Goal: Information Seeking & Learning: Learn about a topic

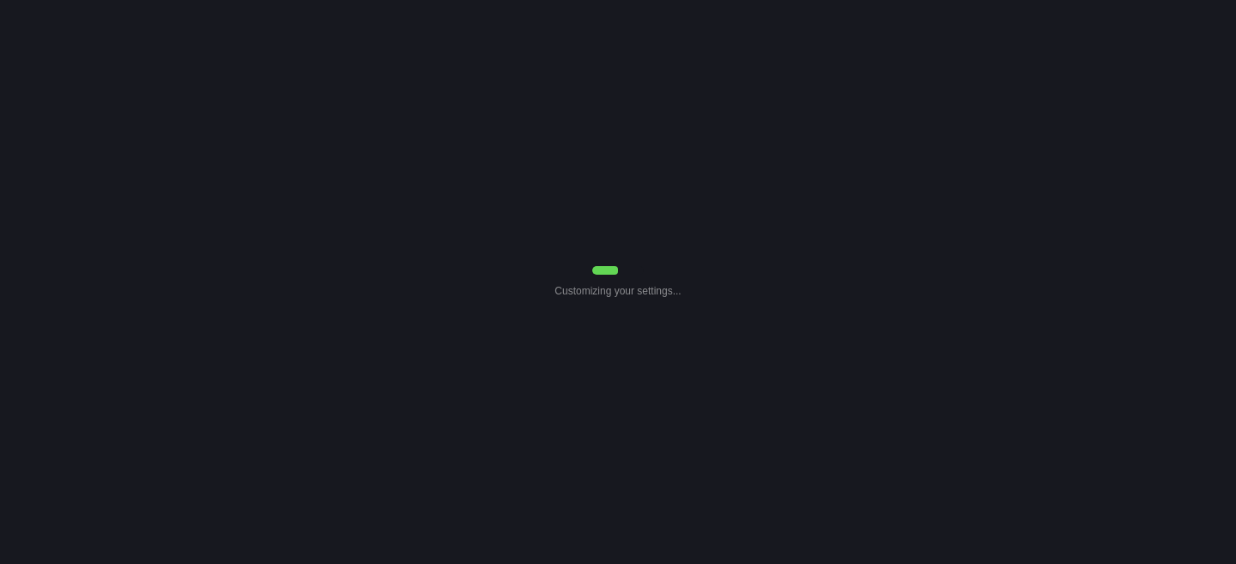
select select "Common Use"
select select "7"
select select "Common Use"
select select "7"
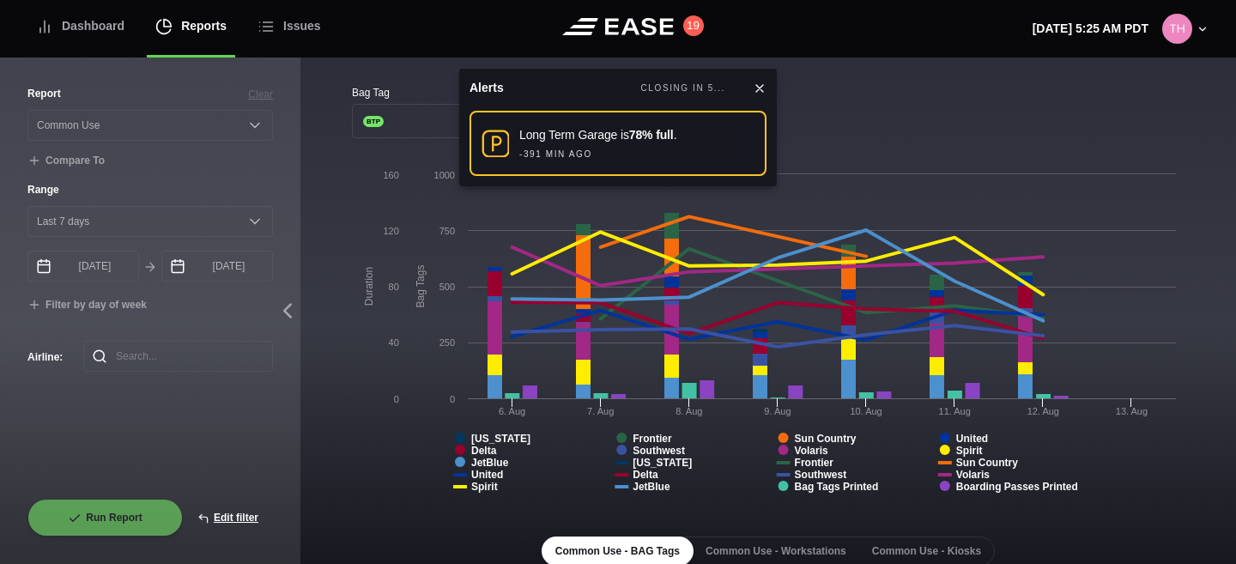
click at [755, 90] on icon at bounding box center [760, 89] width 14 height 14
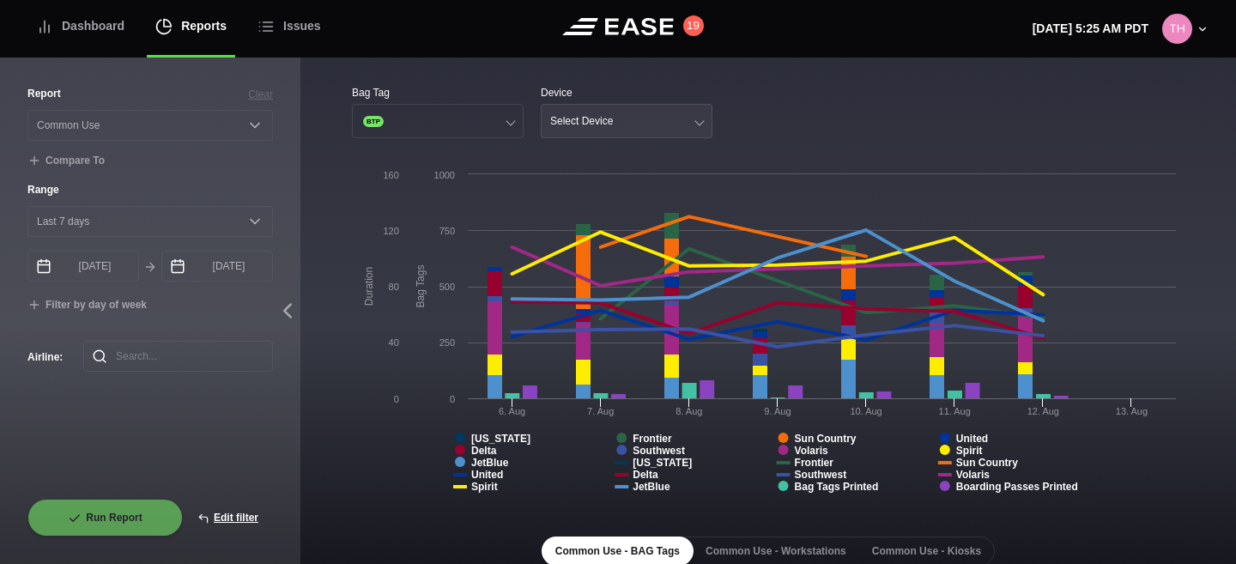
click at [705, 123] on button "Select Device" at bounding box center [627, 121] width 172 height 34
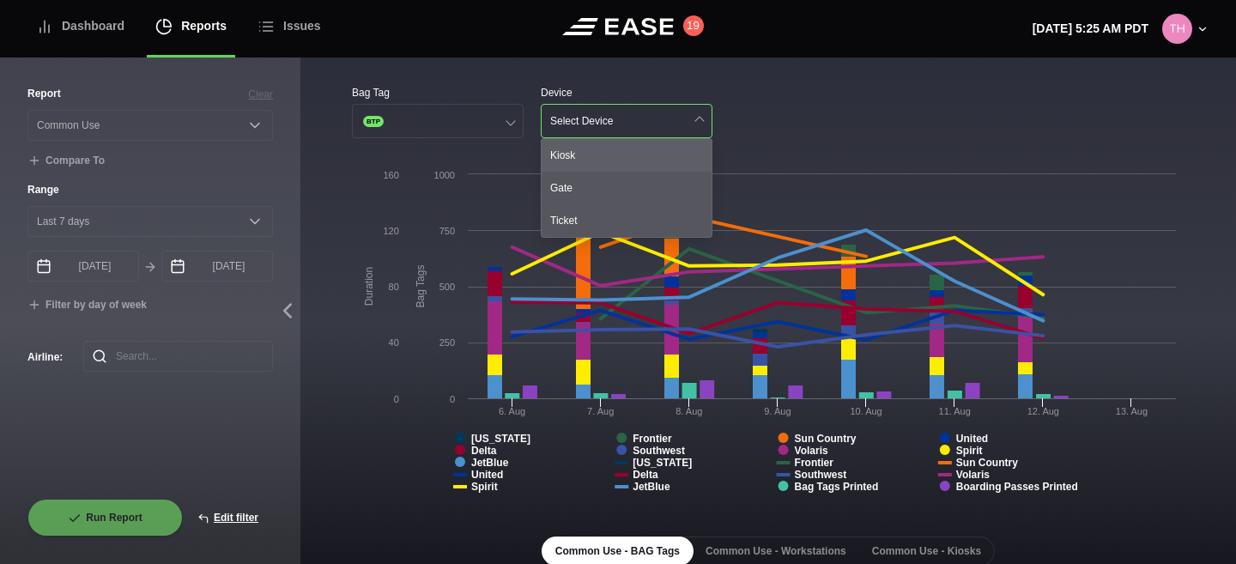
click at [674, 157] on div "Kiosk" at bounding box center [627, 155] width 170 height 33
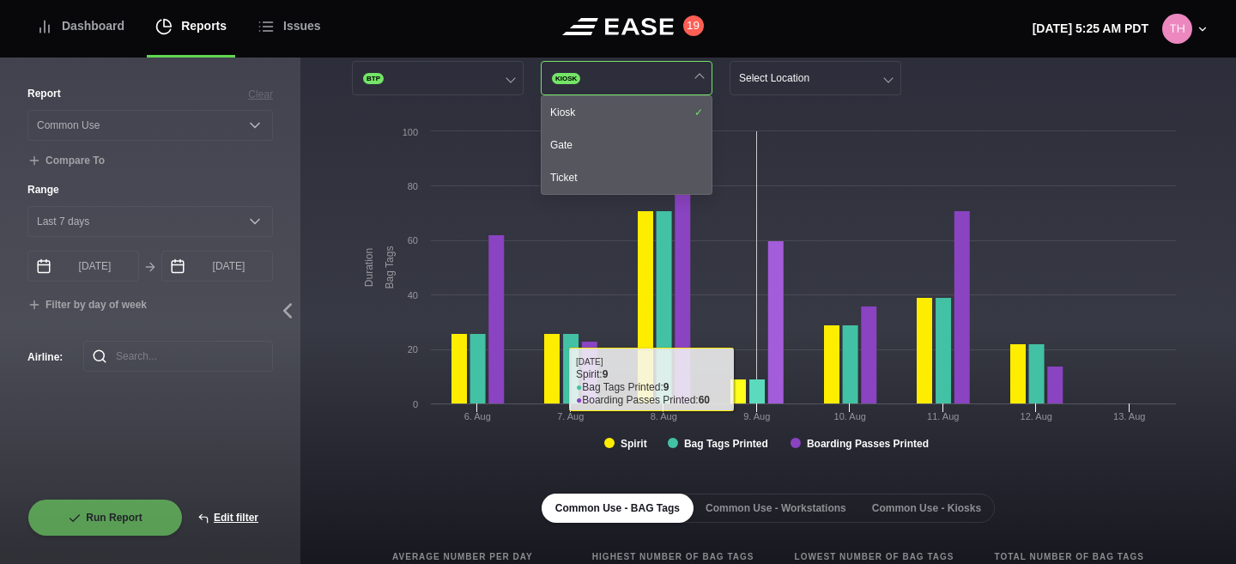
scroll to position [122, 0]
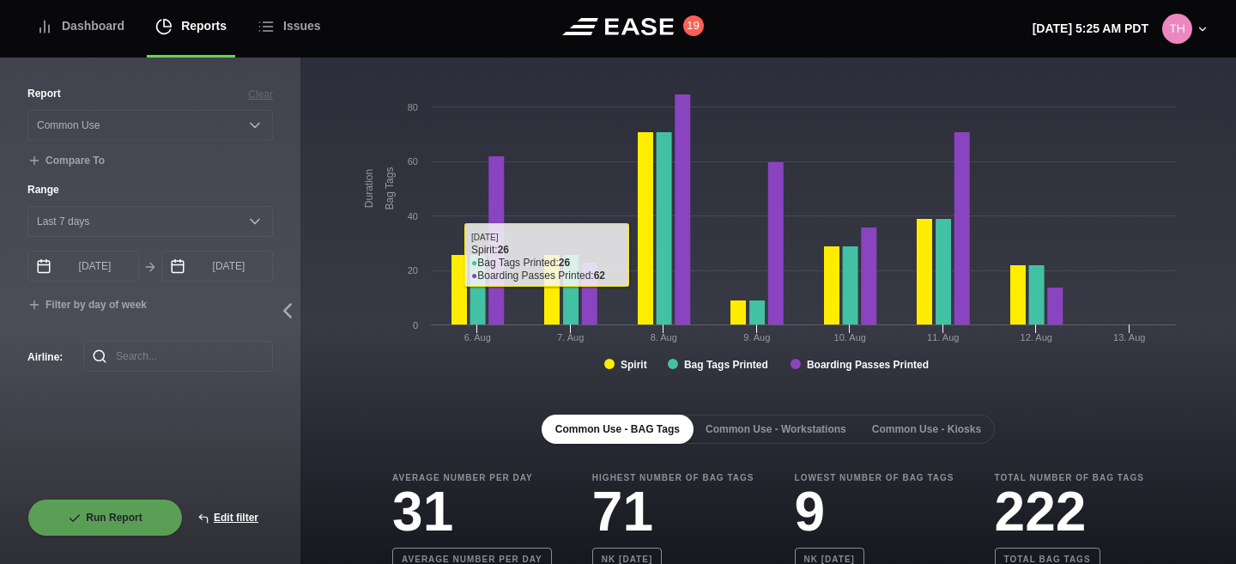
click at [411, 412] on div "Common Use - BAG Tags Common Use - Workstations Common Use - Kiosks Average Num…" at bounding box center [768, 564] width 833 height 354
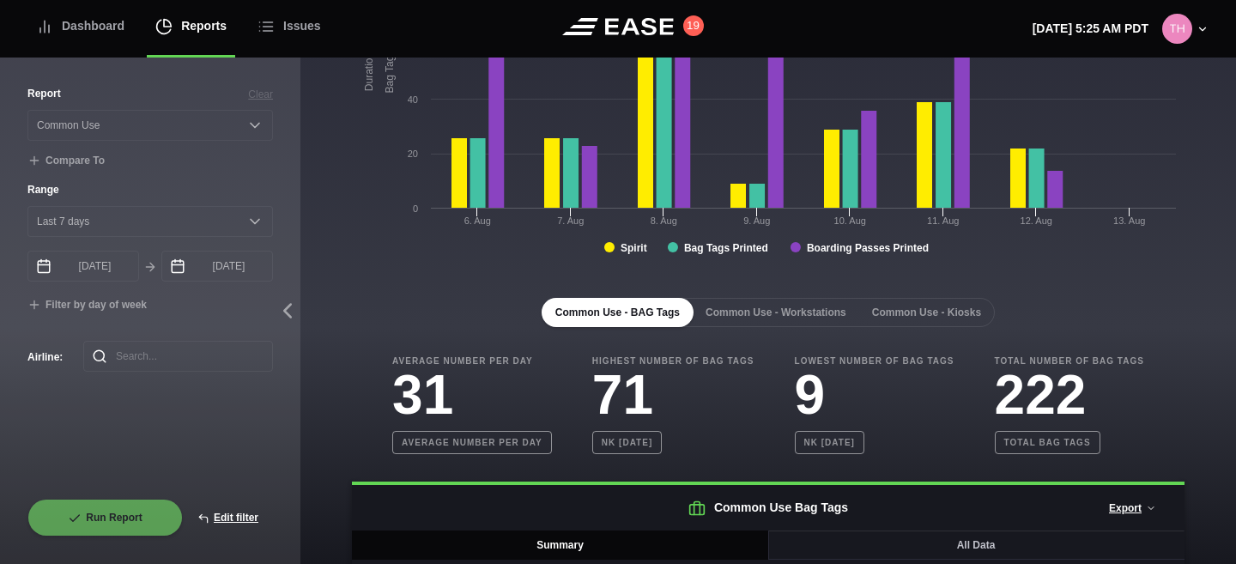
scroll to position [312, 0]
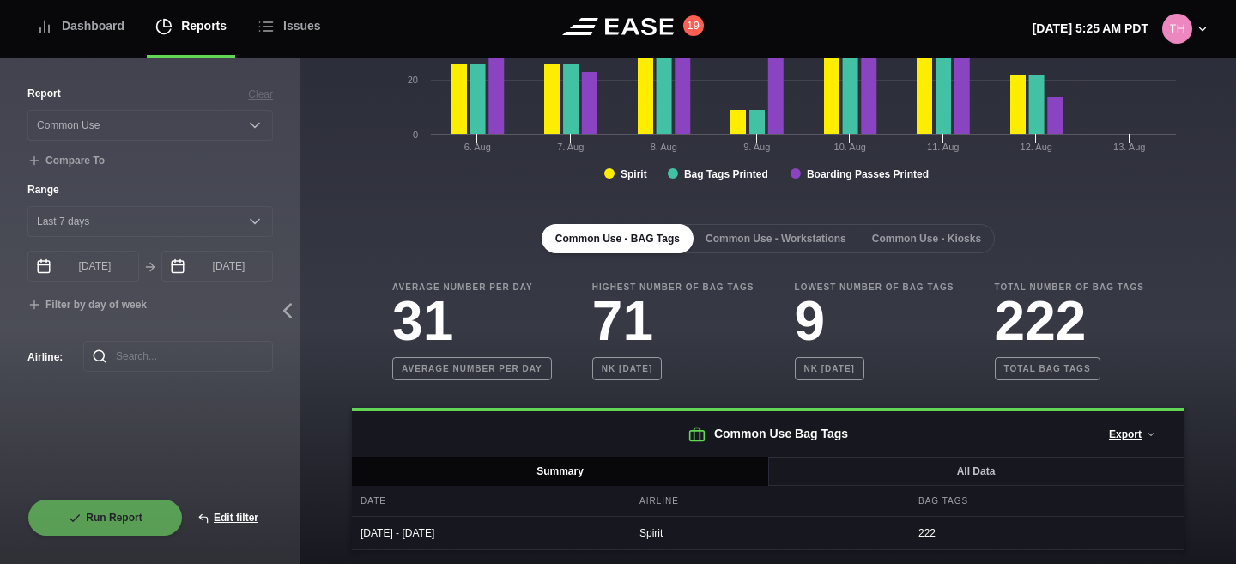
click at [819, 456] on h2 "Common Use Bag Tags Export Summary Data (CSV) All Data (CSV)" at bounding box center [768, 433] width 833 height 45
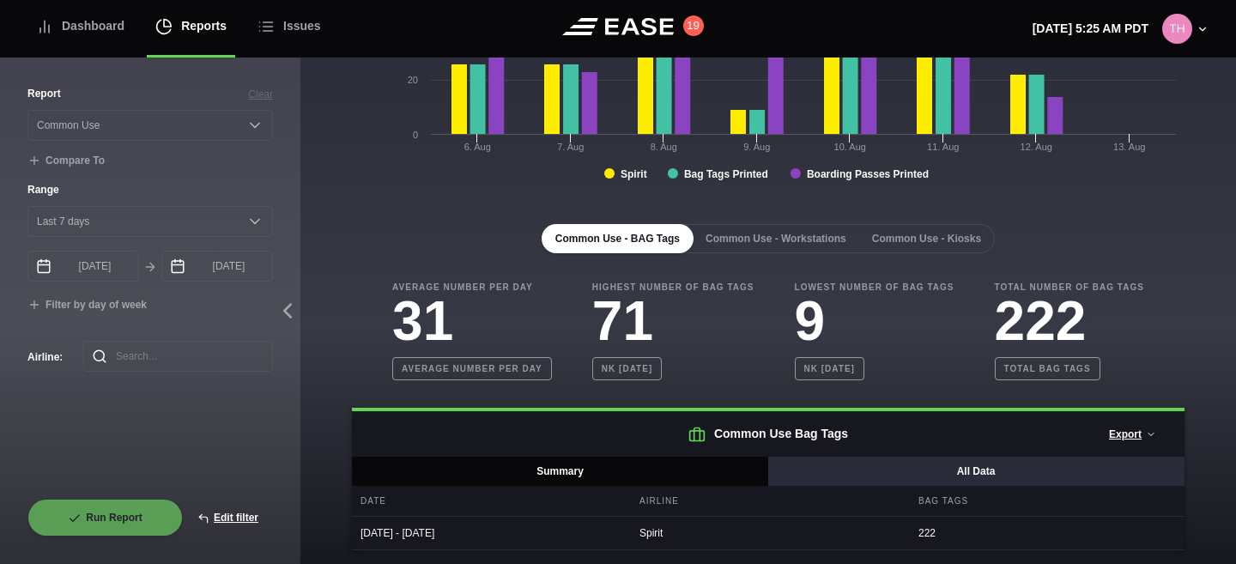
click at [815, 471] on button "All Data" at bounding box center [975, 471] width 417 height 29
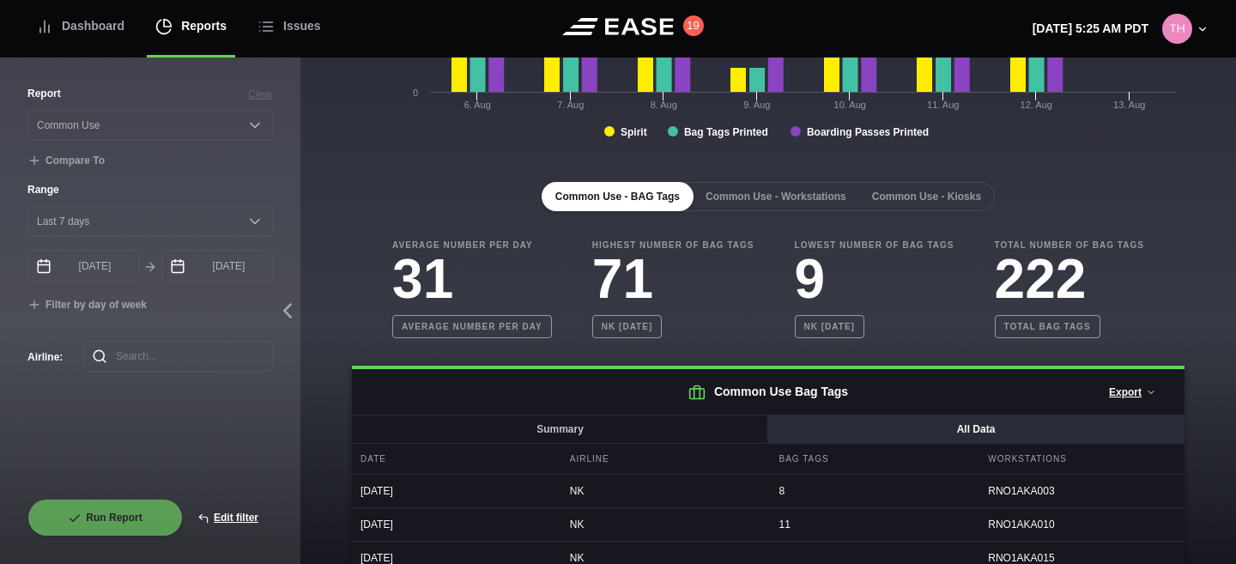
scroll to position [518, 0]
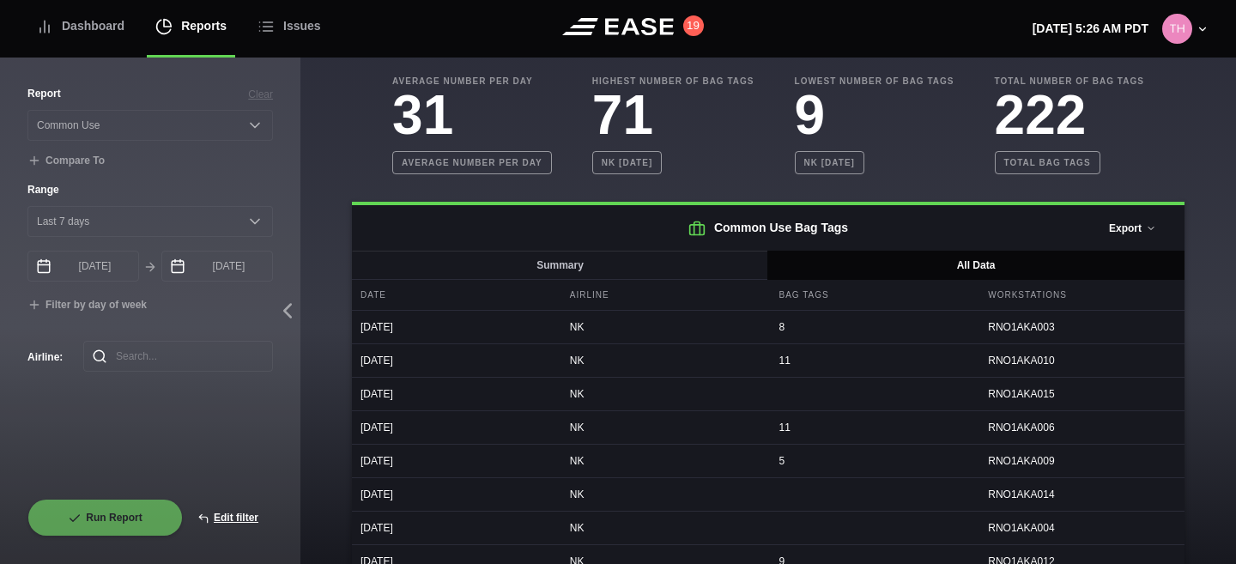
click at [1134, 228] on button "Export" at bounding box center [1132, 228] width 76 height 38
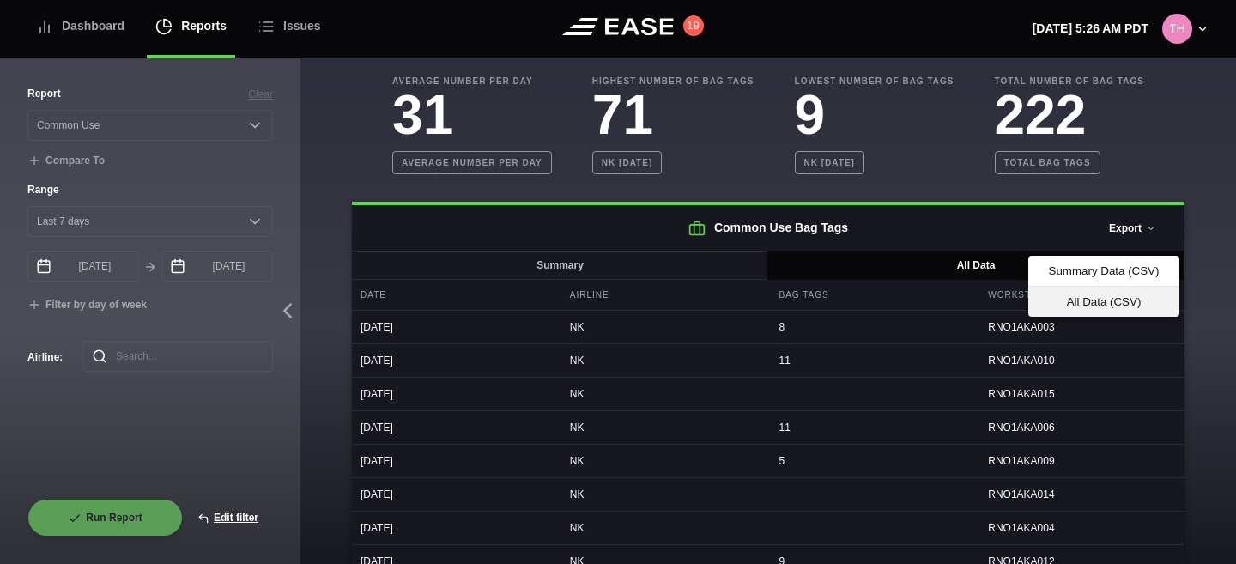
click at [1088, 297] on div "All Data (CSV)" at bounding box center [1104, 301] width 124 height 13
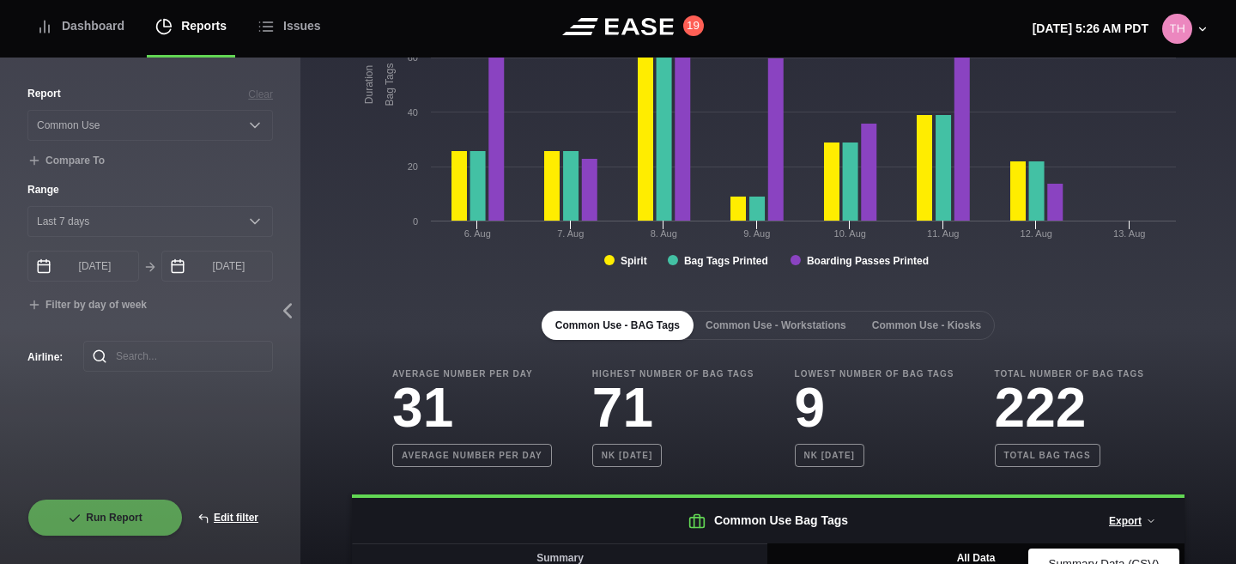
scroll to position [407, 0]
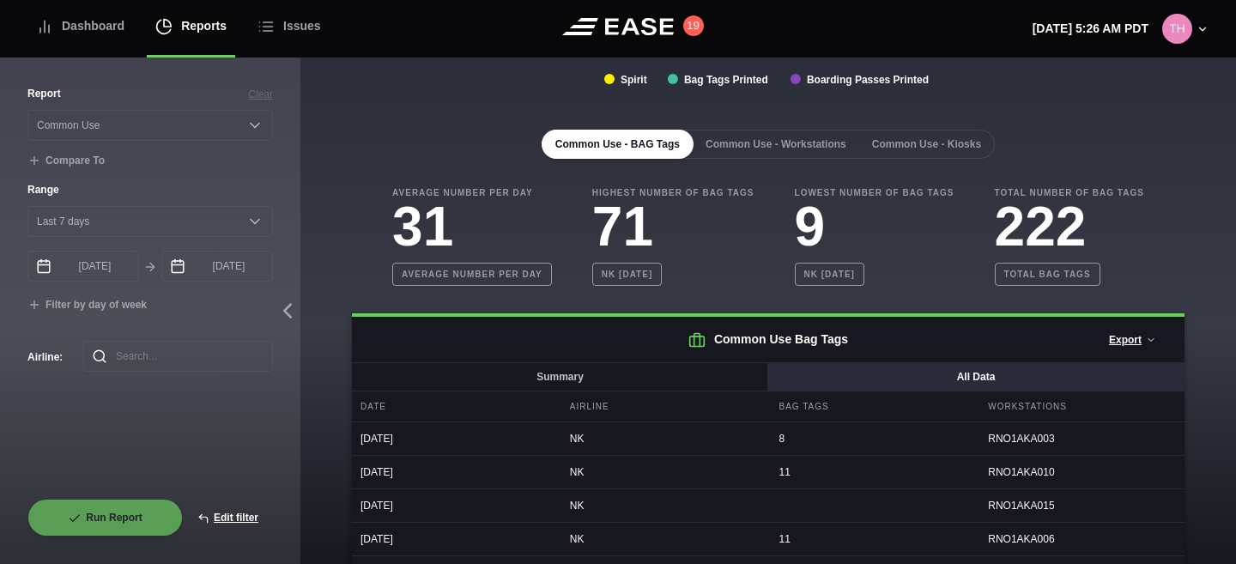
click at [835, 389] on button "All Data" at bounding box center [975, 376] width 417 height 29
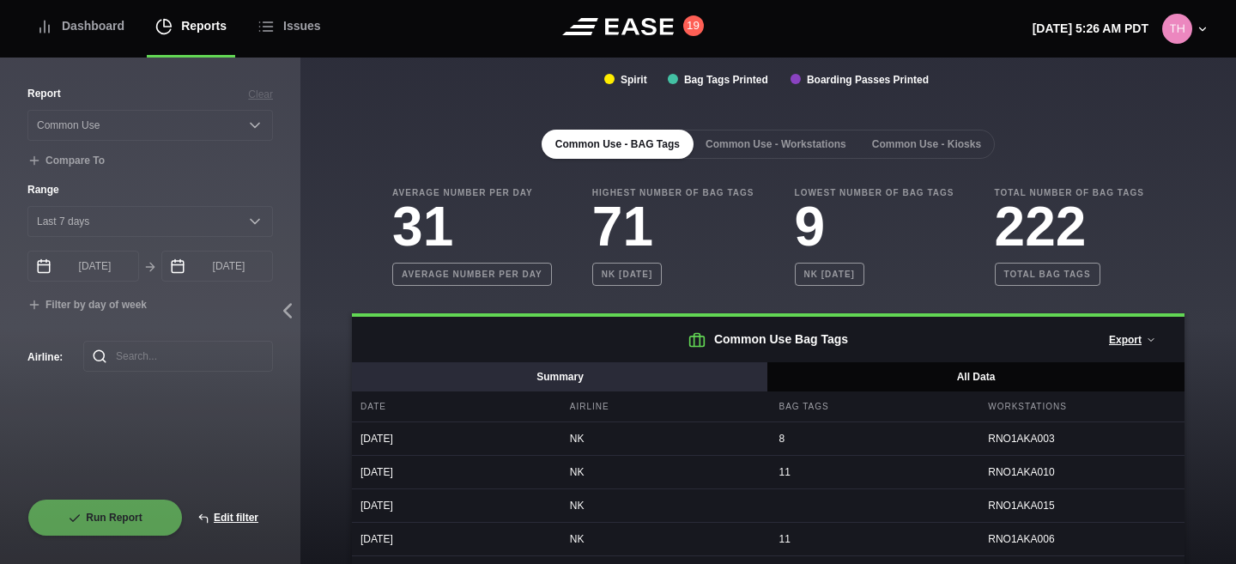
click at [712, 383] on button "Summary" at bounding box center [560, 376] width 417 height 29
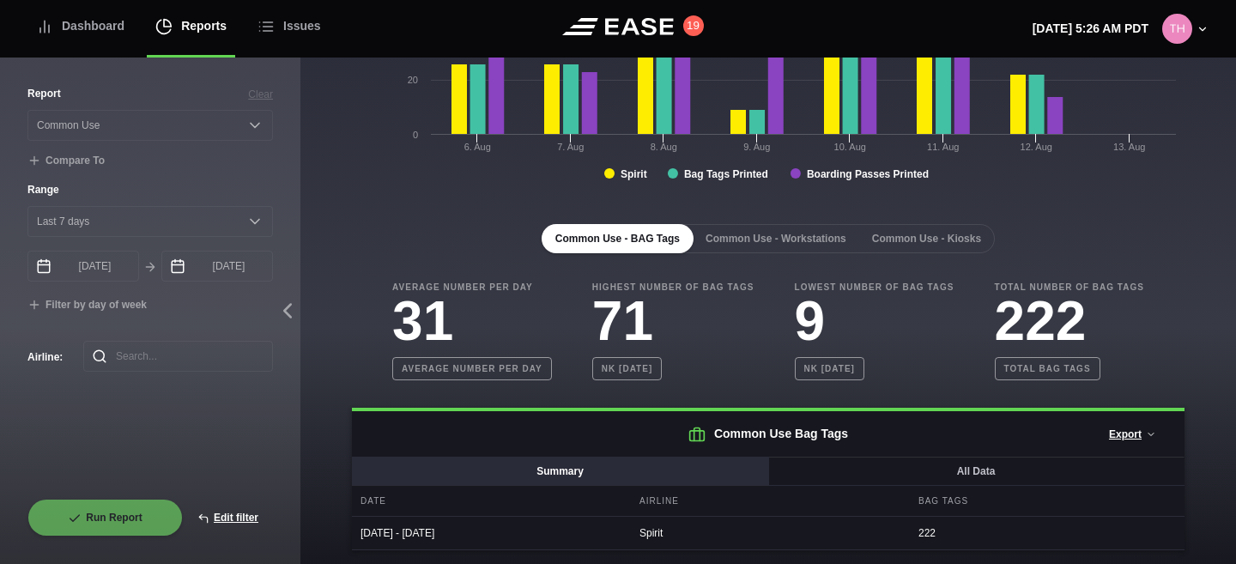
scroll to position [312, 0]
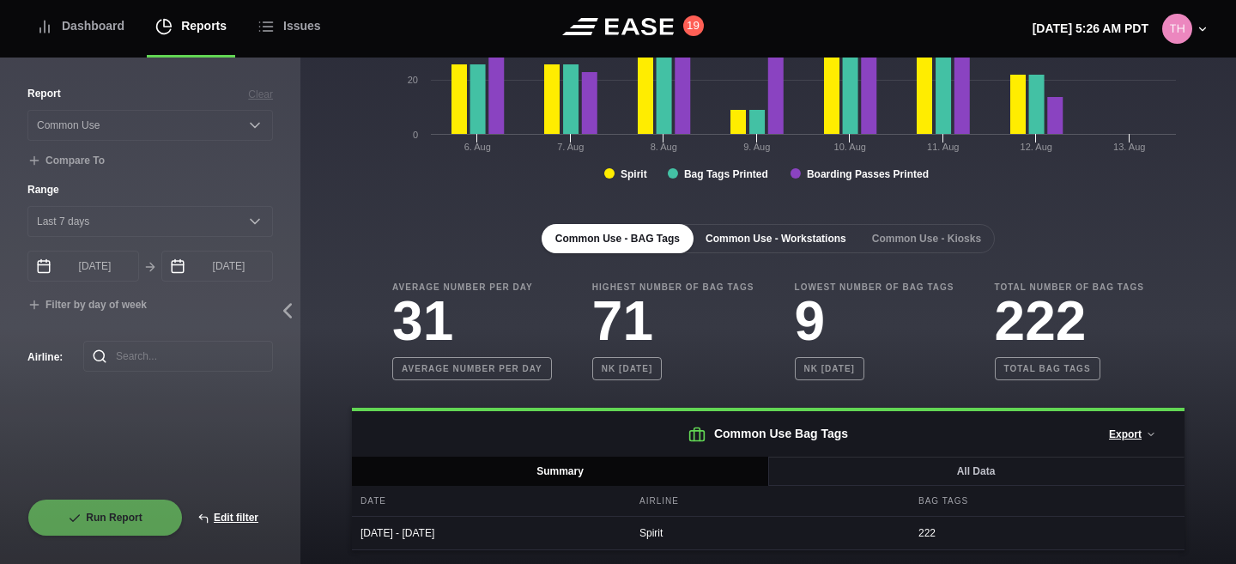
click at [810, 240] on button "Common Use - Workstations" at bounding box center [776, 238] width 168 height 29
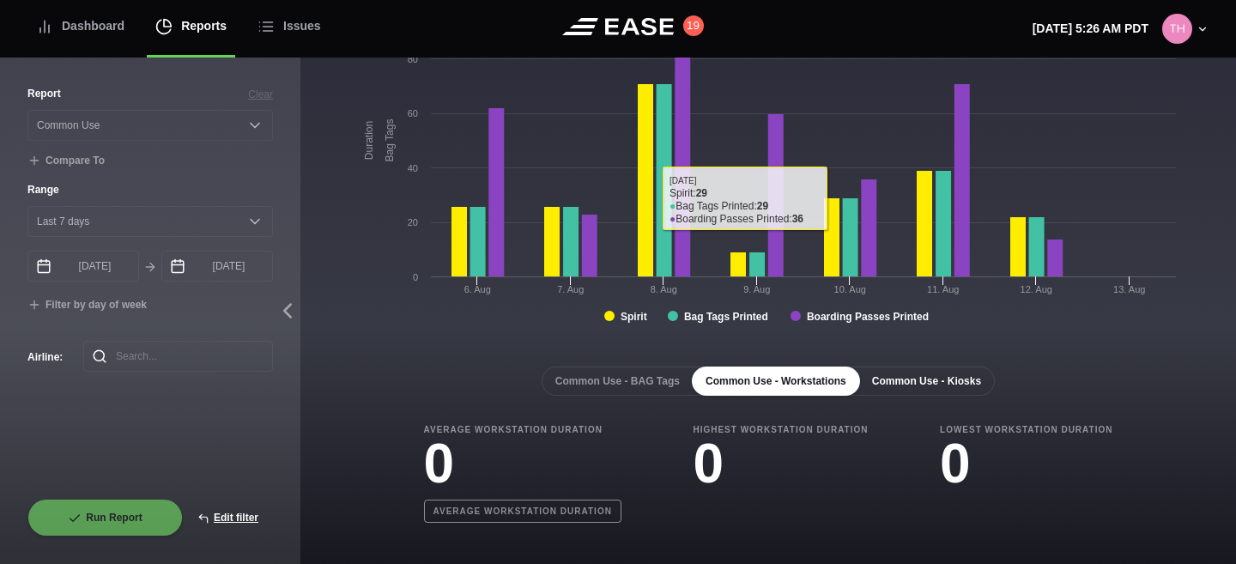
click at [899, 380] on button "Common Use - Kiosks" at bounding box center [926, 381] width 136 height 29
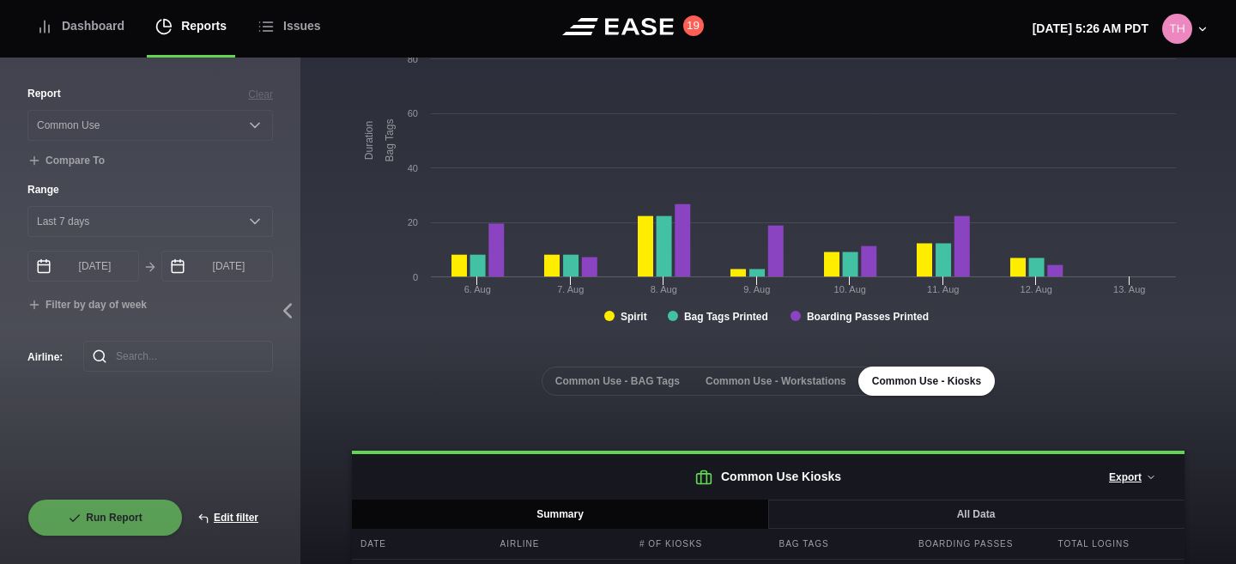
scroll to position [228, 0]
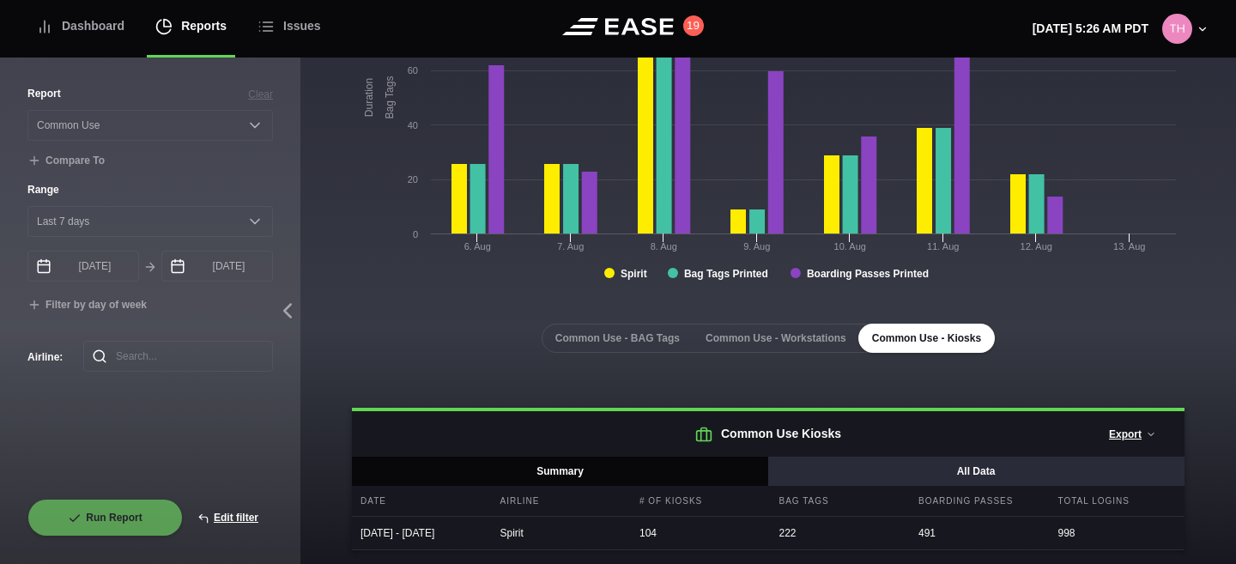
click at [876, 457] on button "All Data" at bounding box center [975, 471] width 417 height 29
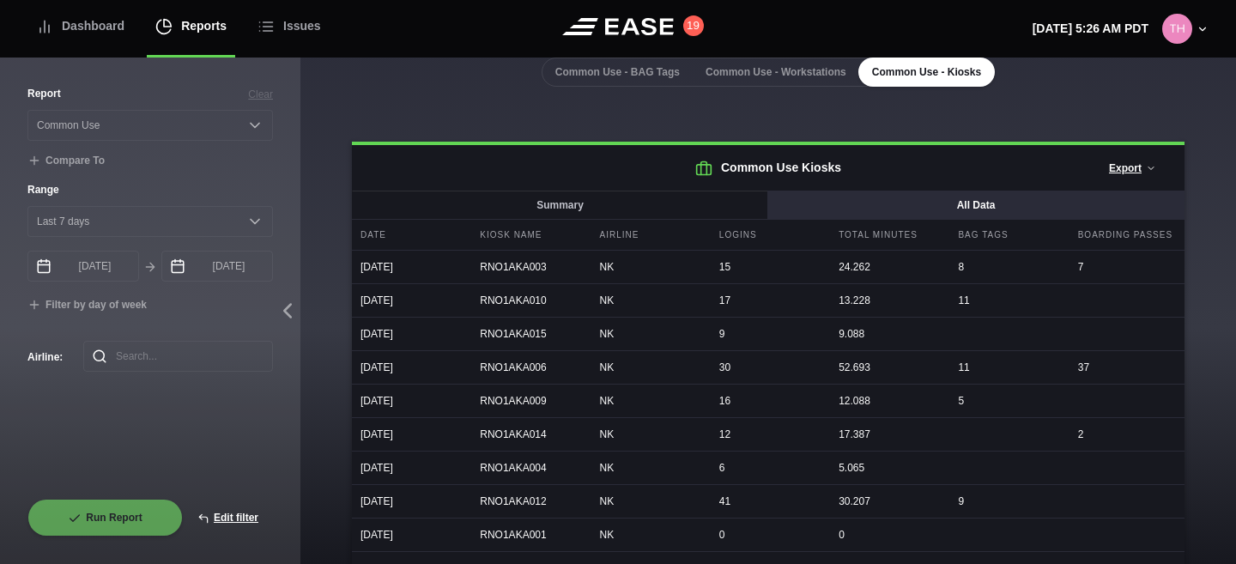
scroll to position [478, 0]
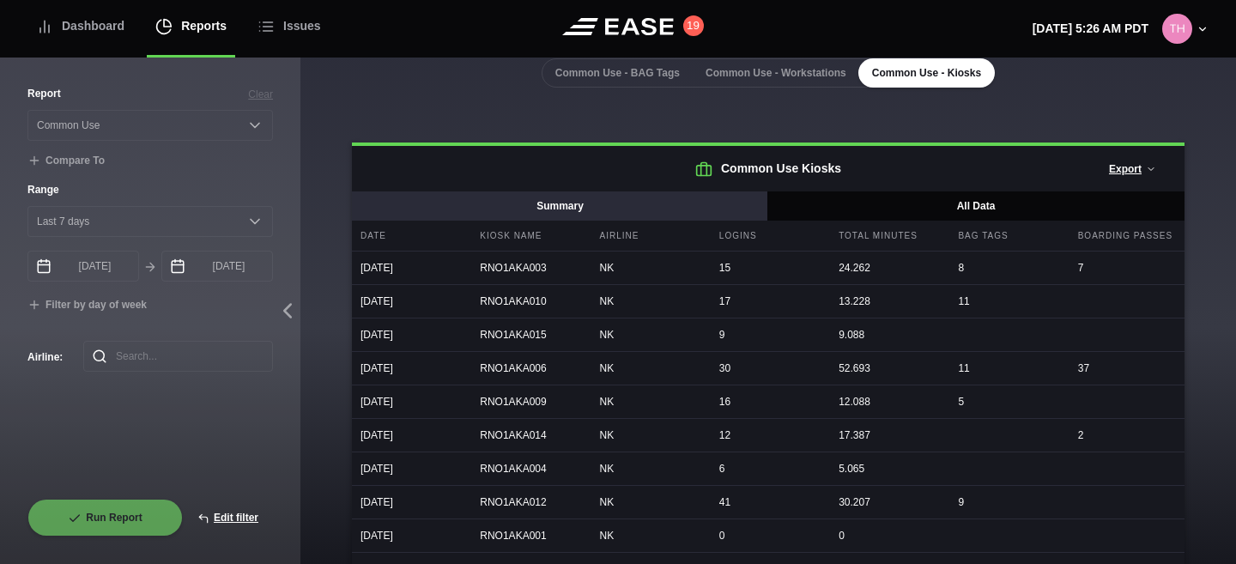
click at [662, 207] on button "Summary" at bounding box center [560, 205] width 417 height 29
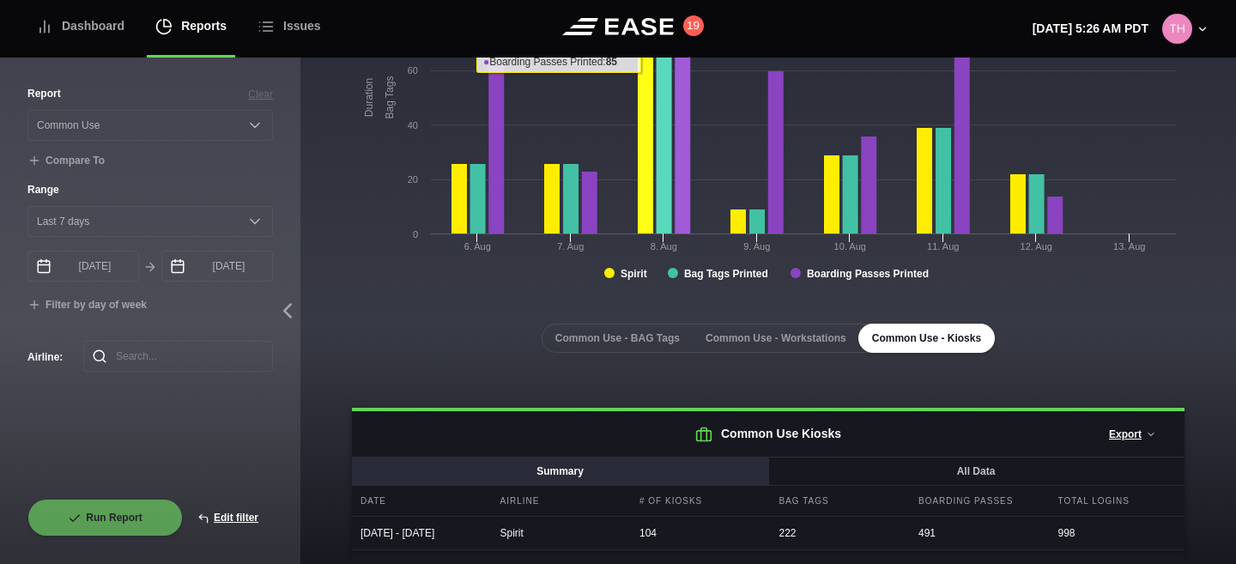
scroll to position [228, 0]
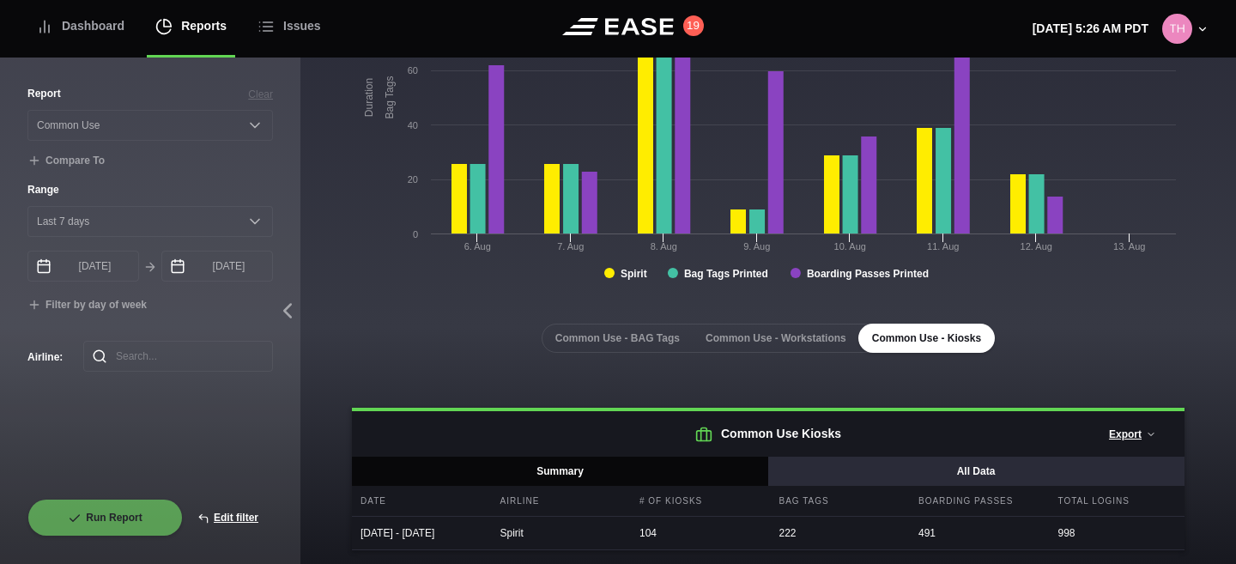
click at [916, 458] on button "All Data" at bounding box center [975, 471] width 417 height 29
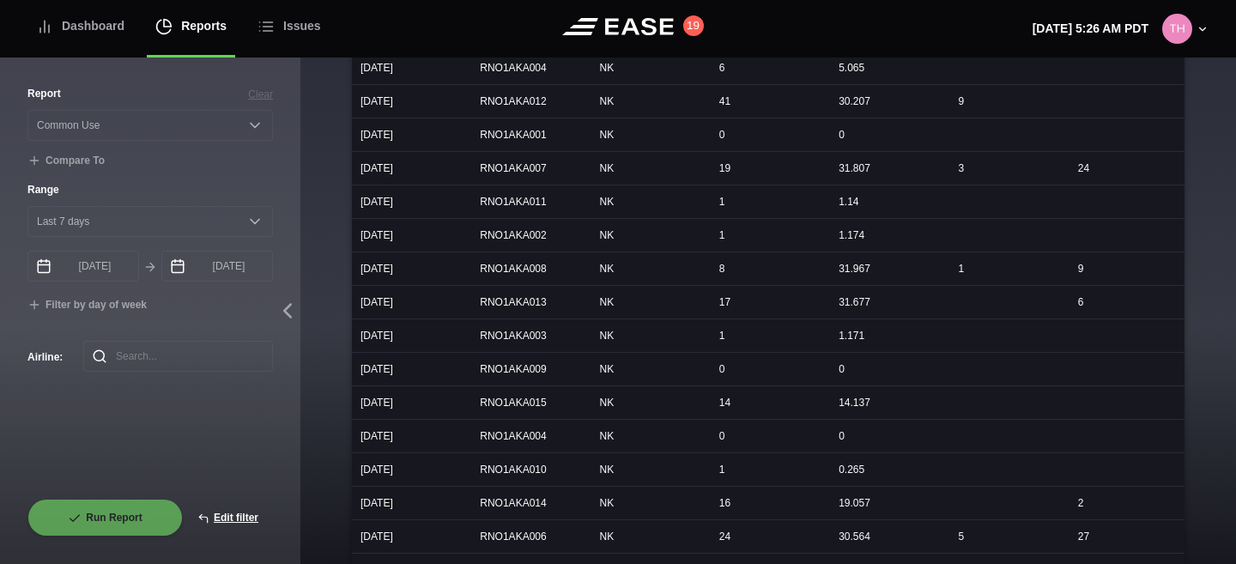
scroll to position [884, 0]
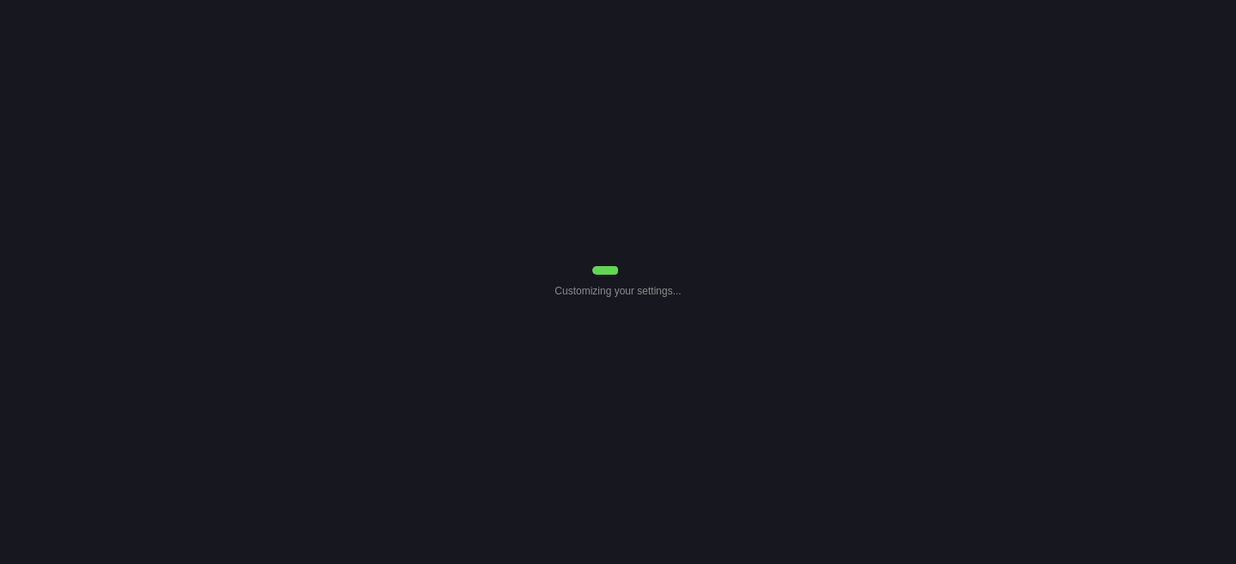
select select "Common Use"
select select "7"
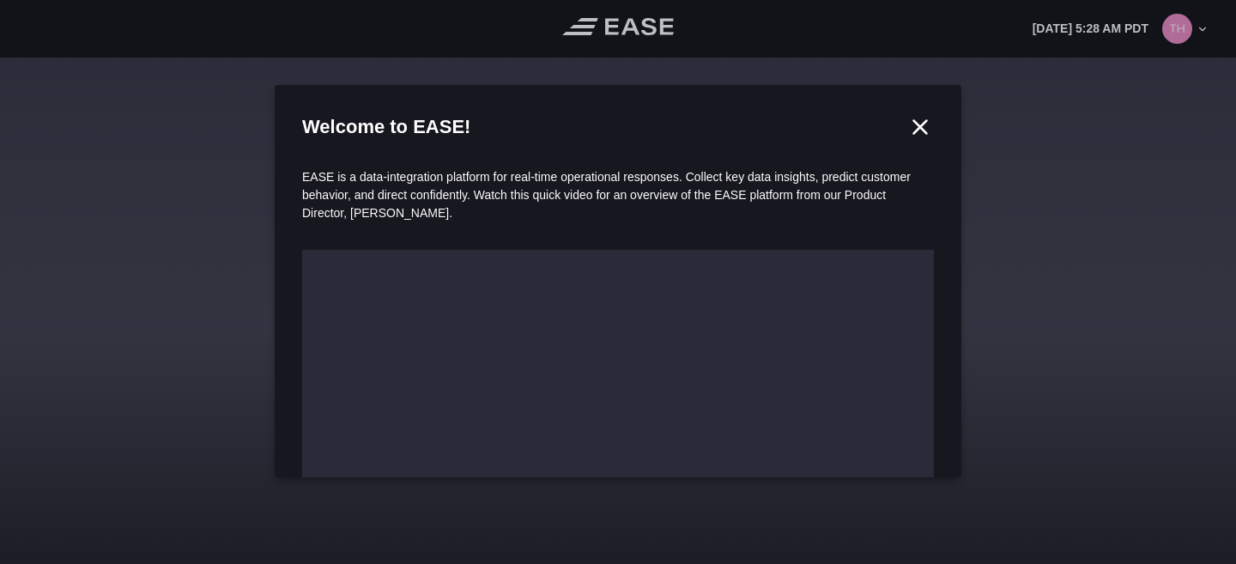
click at [916, 116] on icon at bounding box center [920, 127] width 26 height 26
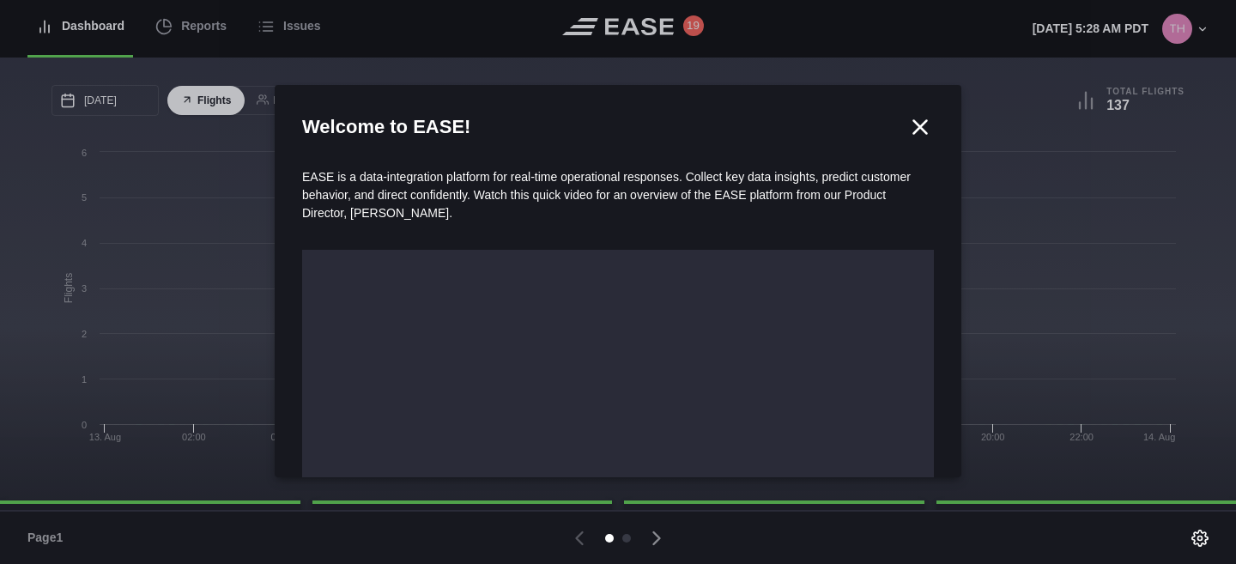
click at [217, 17] on div at bounding box center [618, 282] width 1236 height 564
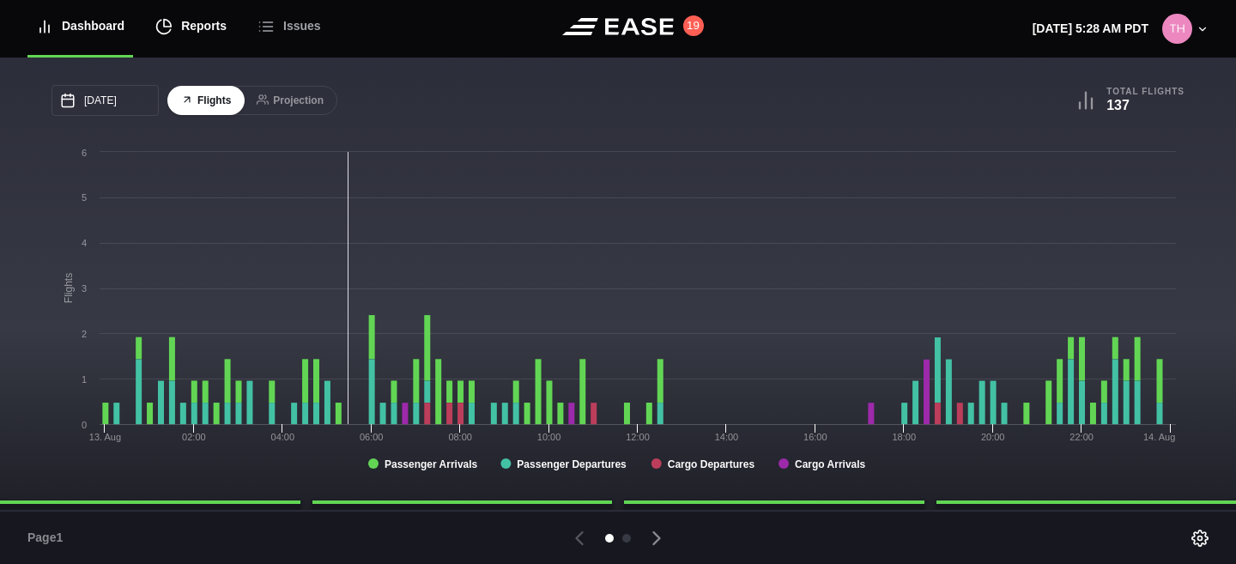
click at [202, 23] on div "Reports" at bounding box center [190, 26] width 71 height 58
select select "7"
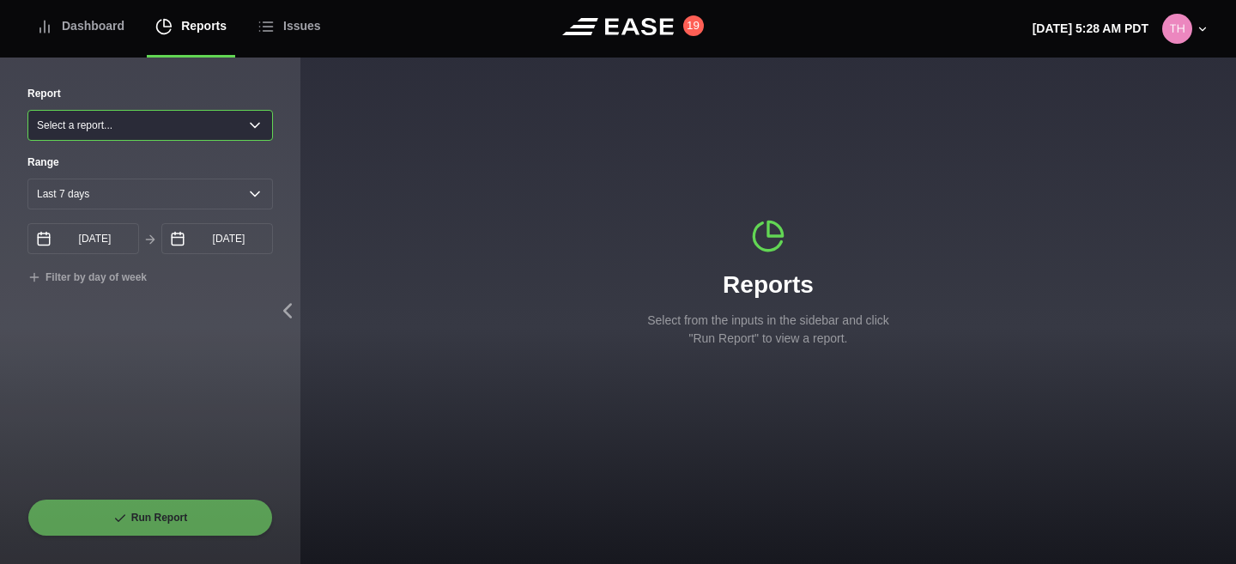
click at [161, 118] on select "Select a report... Arrivals Common Use Daily Throughput Departures Passenger Pr…" at bounding box center [149, 125] width 245 height 31
select select "Common Use"
click at [27, 110] on select "Select a report... Arrivals Common Use Daily Throughput Departures Passenger Pr…" at bounding box center [149, 125] width 245 height 31
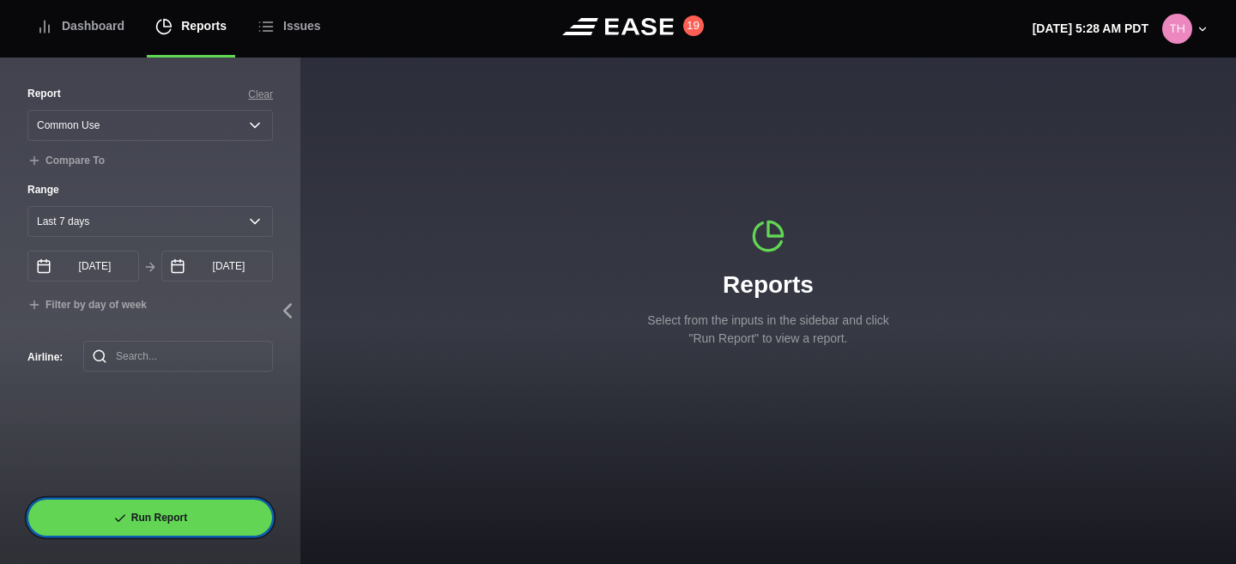
click at [208, 519] on button "Run Report" at bounding box center [149, 518] width 245 height 38
select select "Common Use"
select select "7"
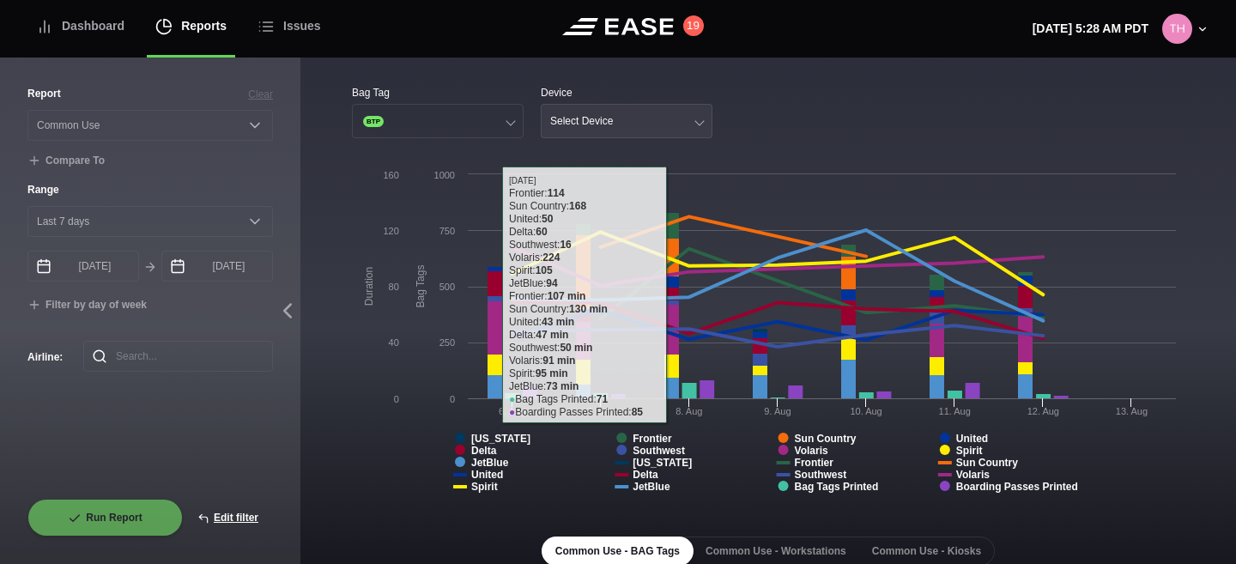
click at [633, 121] on button "Select Device" at bounding box center [627, 121] width 172 height 34
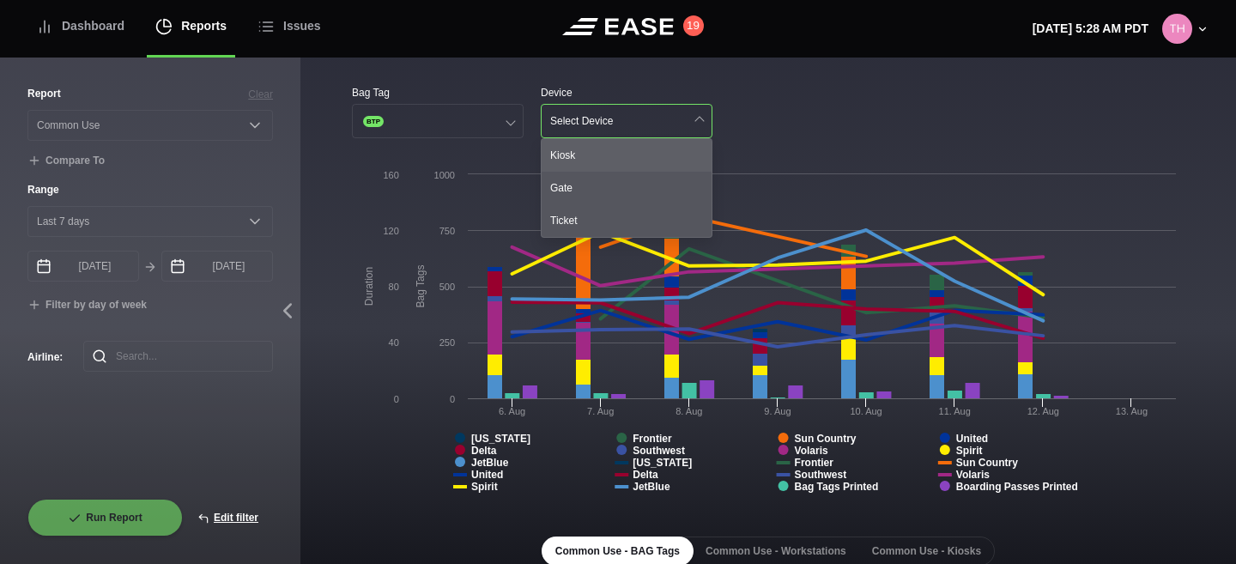
click at [618, 155] on div "Kiosk" at bounding box center [627, 155] width 170 height 33
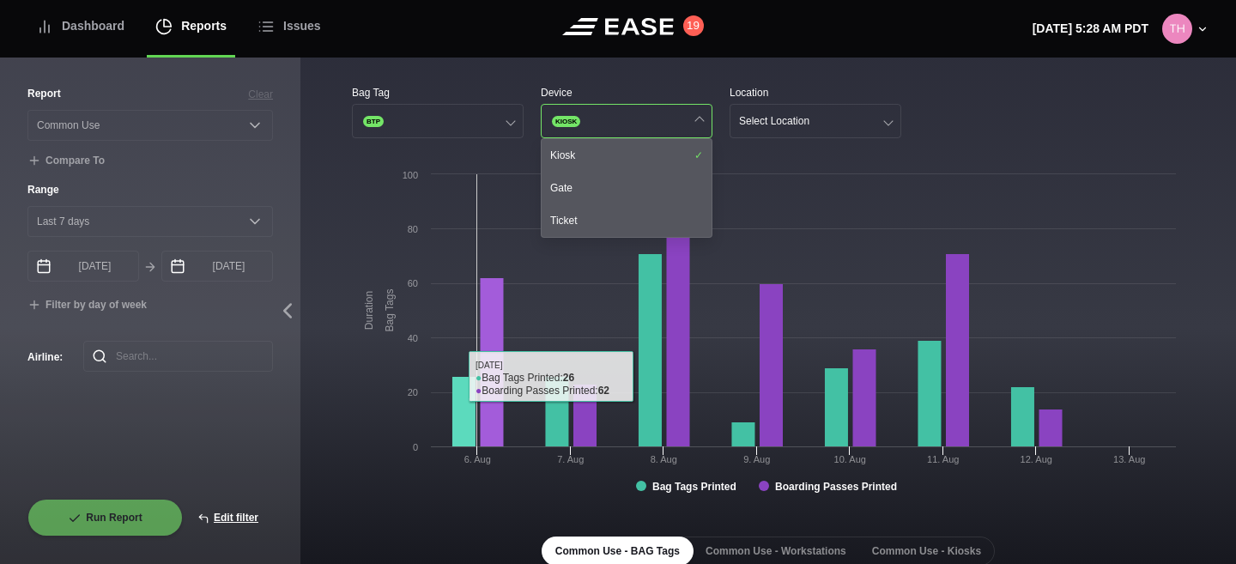
scroll to position [279, 0]
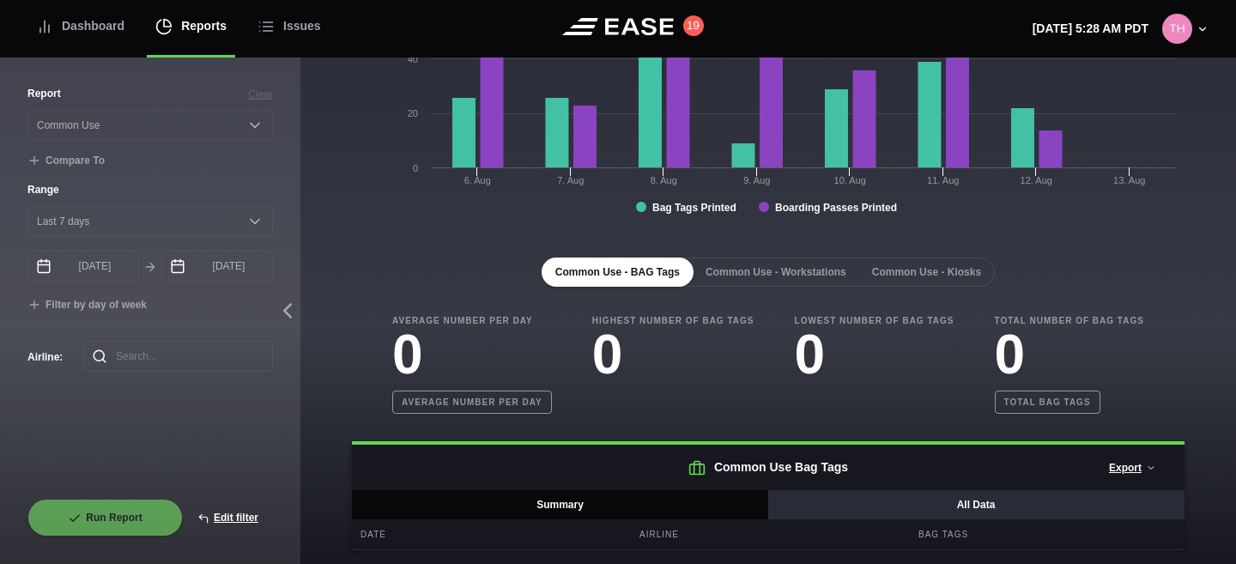
click at [900, 505] on button "All Data" at bounding box center [975, 504] width 417 height 29
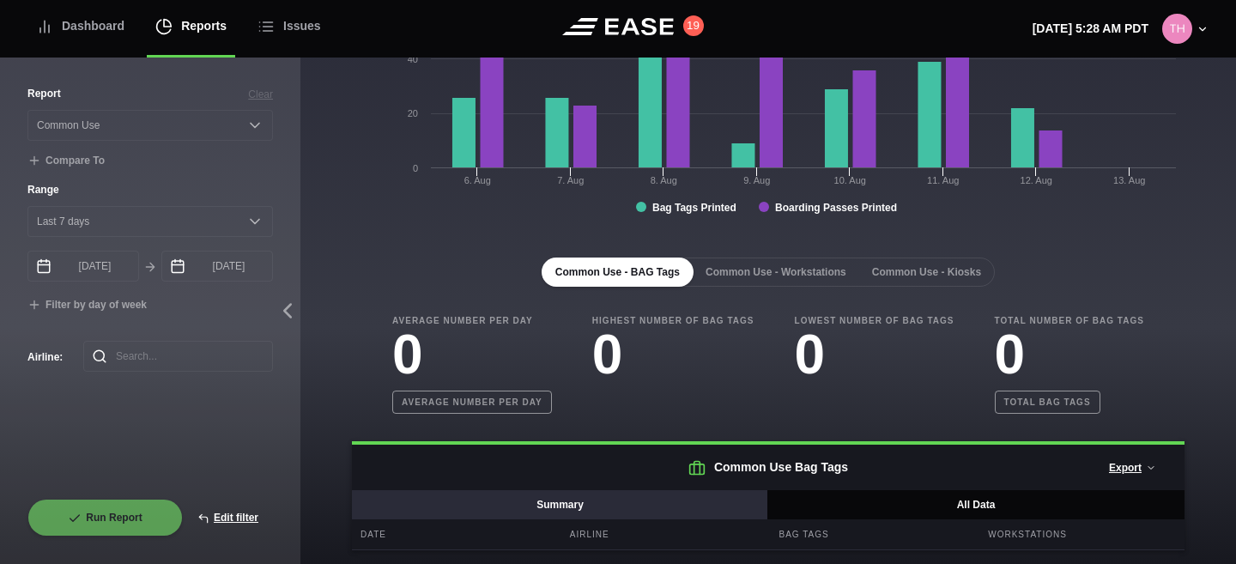
click at [701, 496] on button "Summary" at bounding box center [560, 504] width 417 height 29
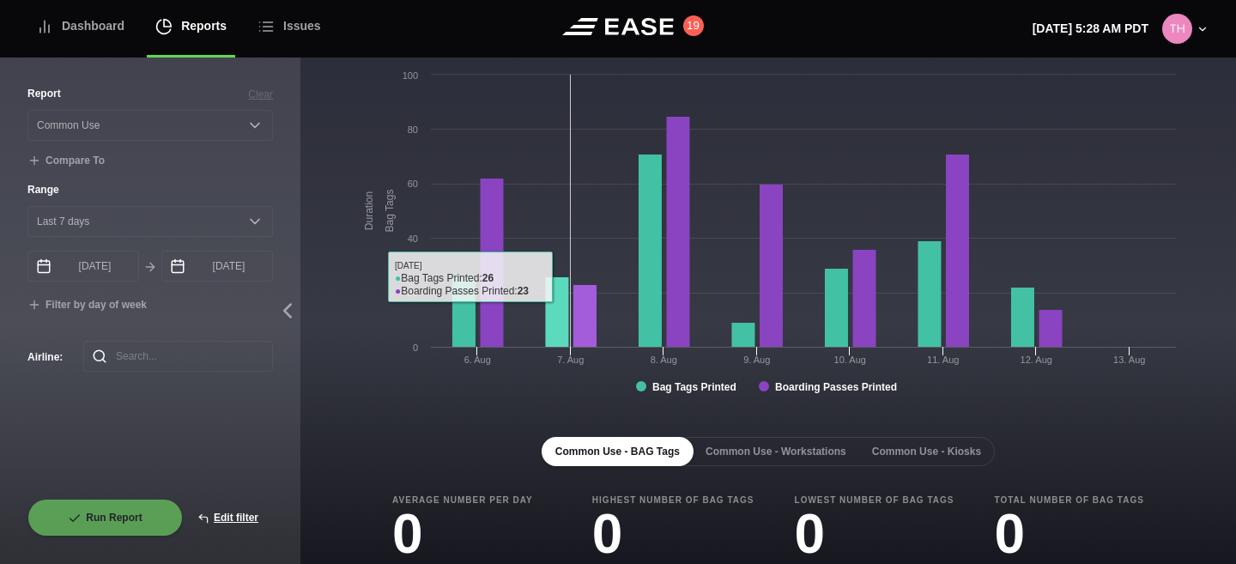
scroll to position [0, 0]
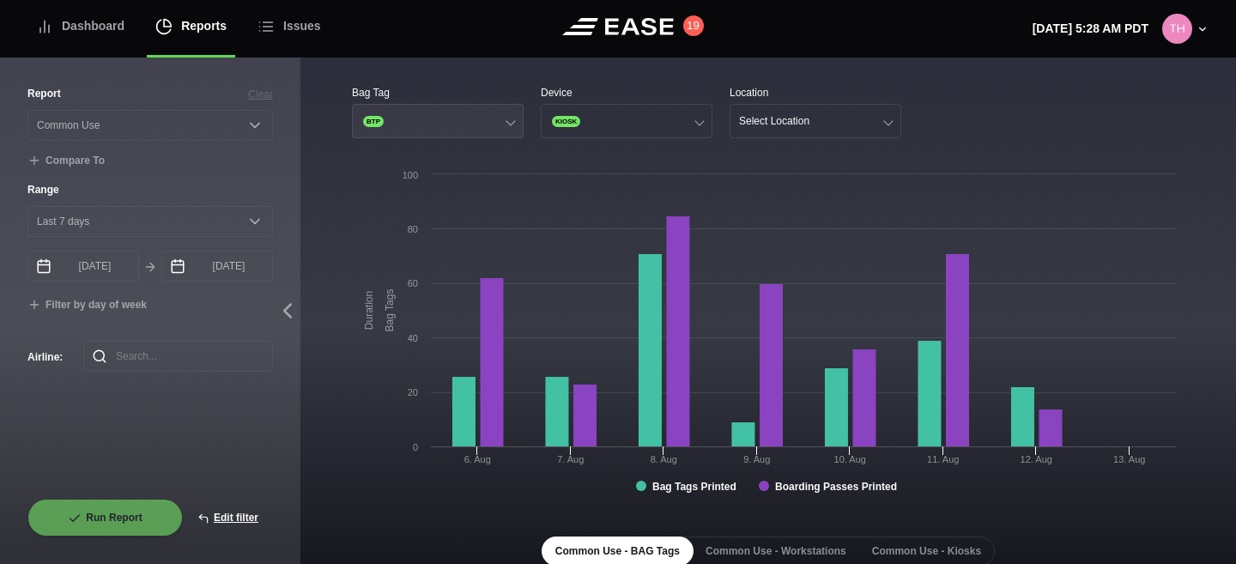
click at [482, 128] on button "BTP" at bounding box center [438, 121] width 172 height 34
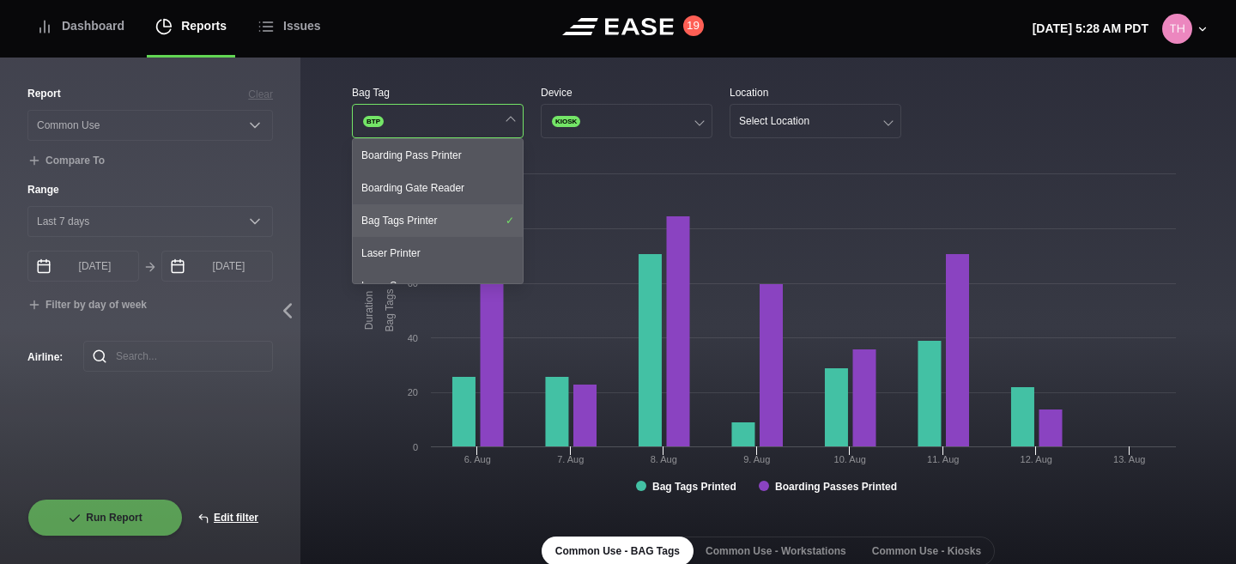
click at [485, 224] on div "Bag Tags Printer" at bounding box center [438, 220] width 170 height 33
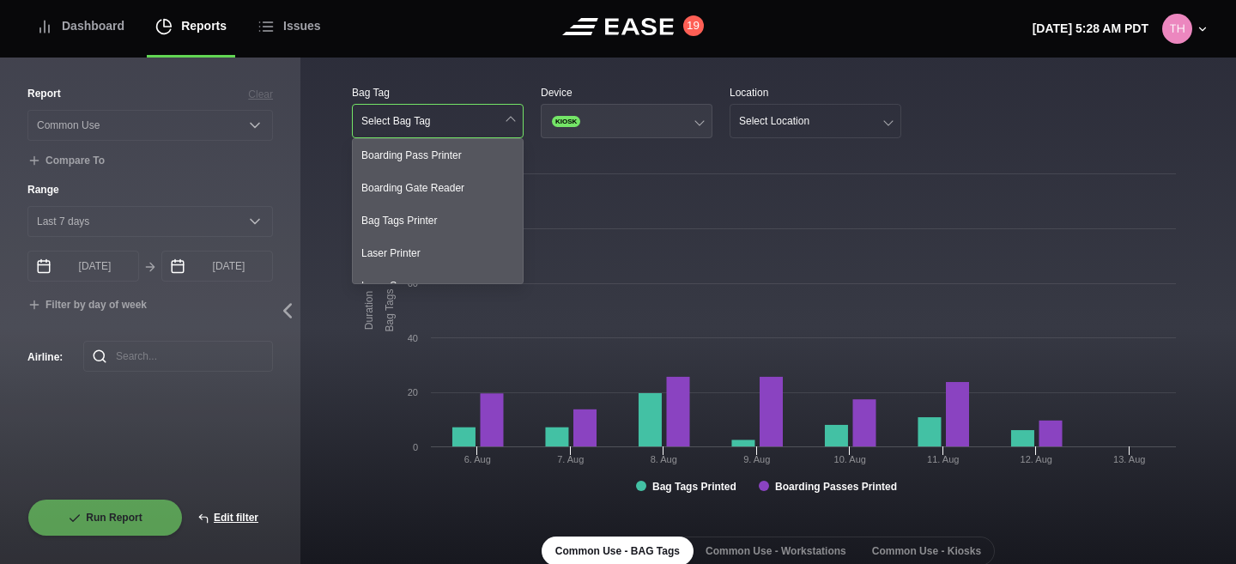
click at [597, 104] on button "KIOSK" at bounding box center [627, 121] width 172 height 34
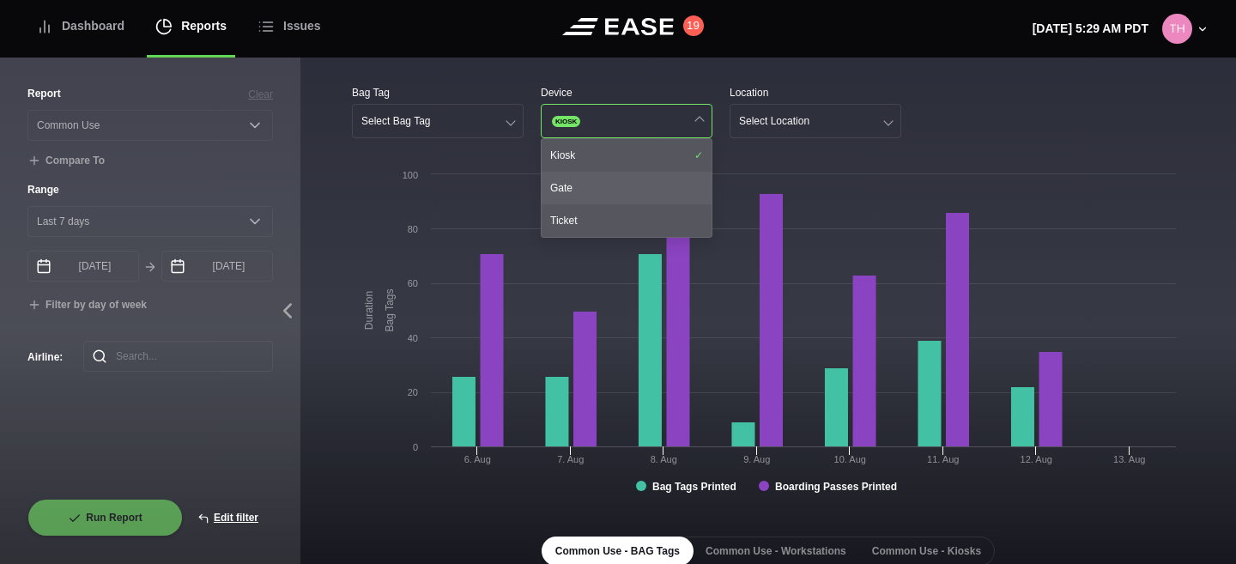
click at [570, 185] on div "Gate" at bounding box center [627, 188] width 170 height 33
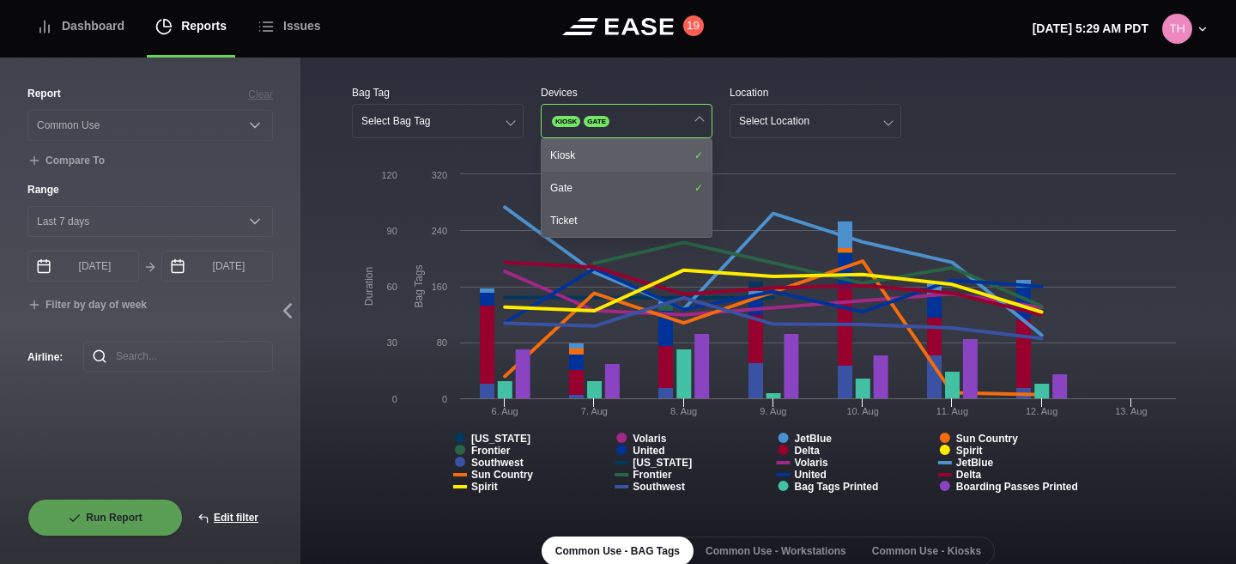
click at [591, 160] on div "Kiosk" at bounding box center [627, 155] width 170 height 33
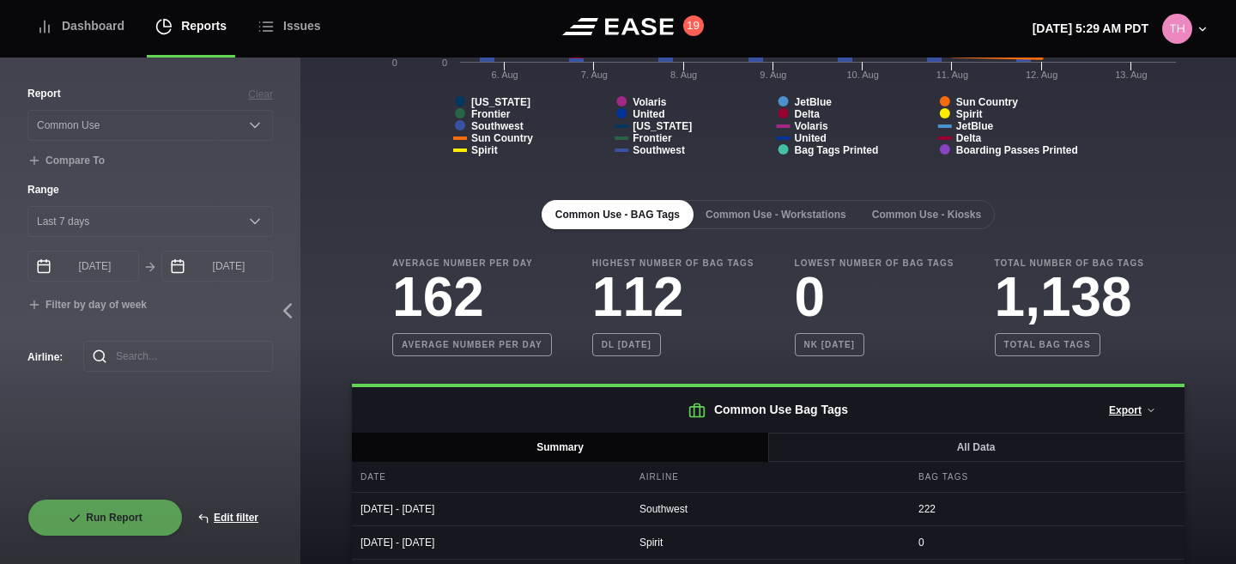
scroll to position [580, 0]
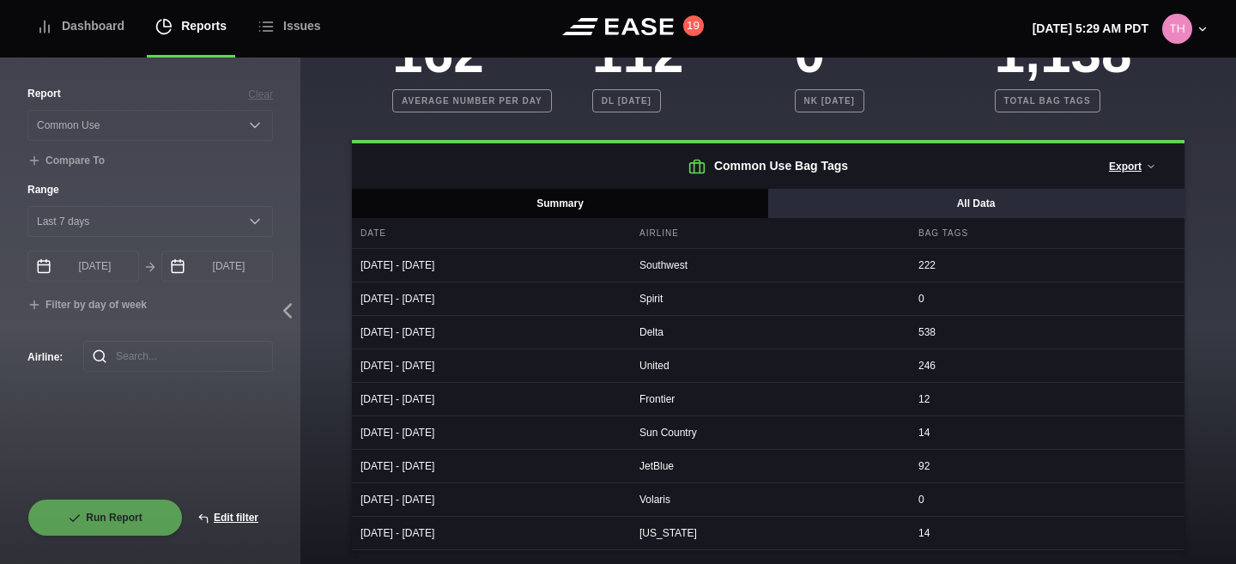
click at [815, 206] on button "All Data" at bounding box center [975, 203] width 417 height 29
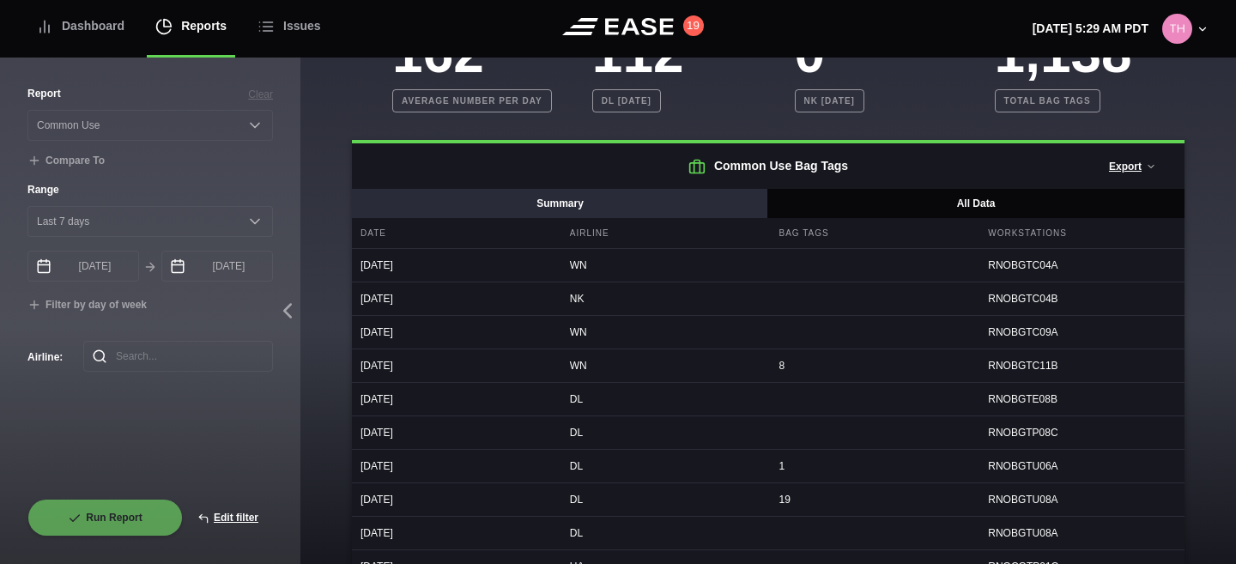
click at [710, 200] on button "Summary" at bounding box center [560, 203] width 417 height 29
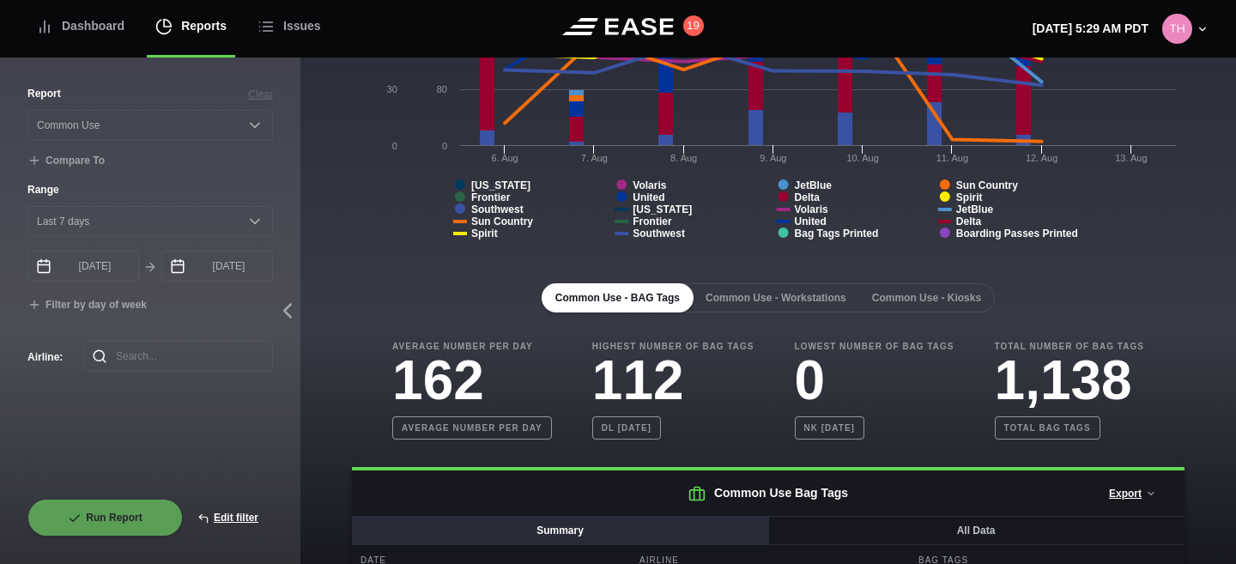
scroll to position [281, 0]
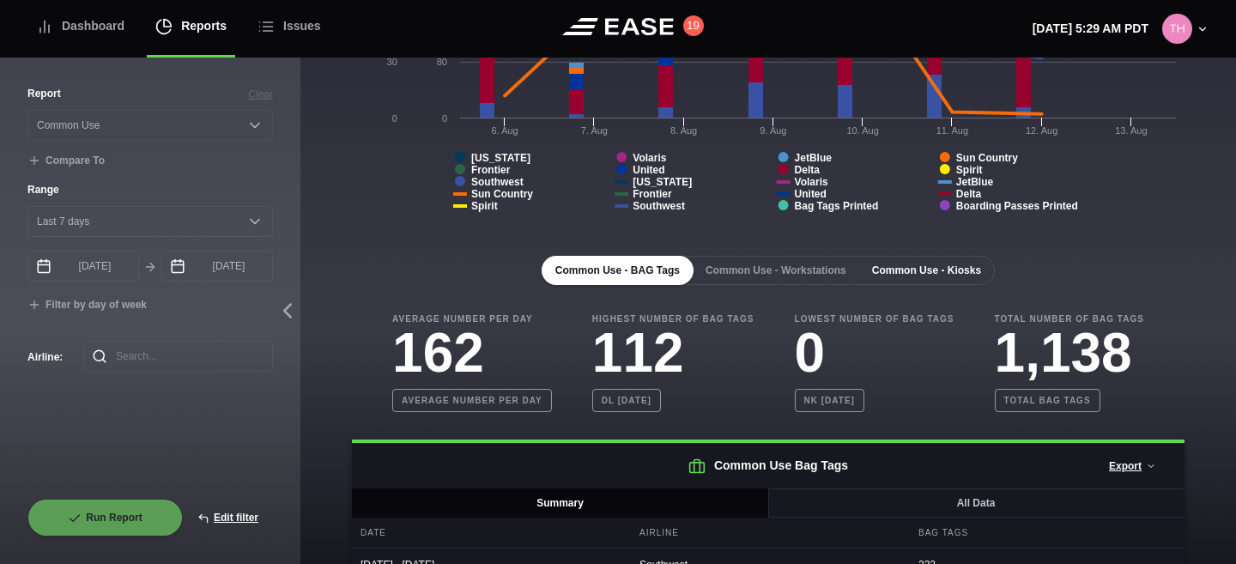
click at [934, 277] on button "Common Use - Kiosks" at bounding box center [926, 270] width 136 height 29
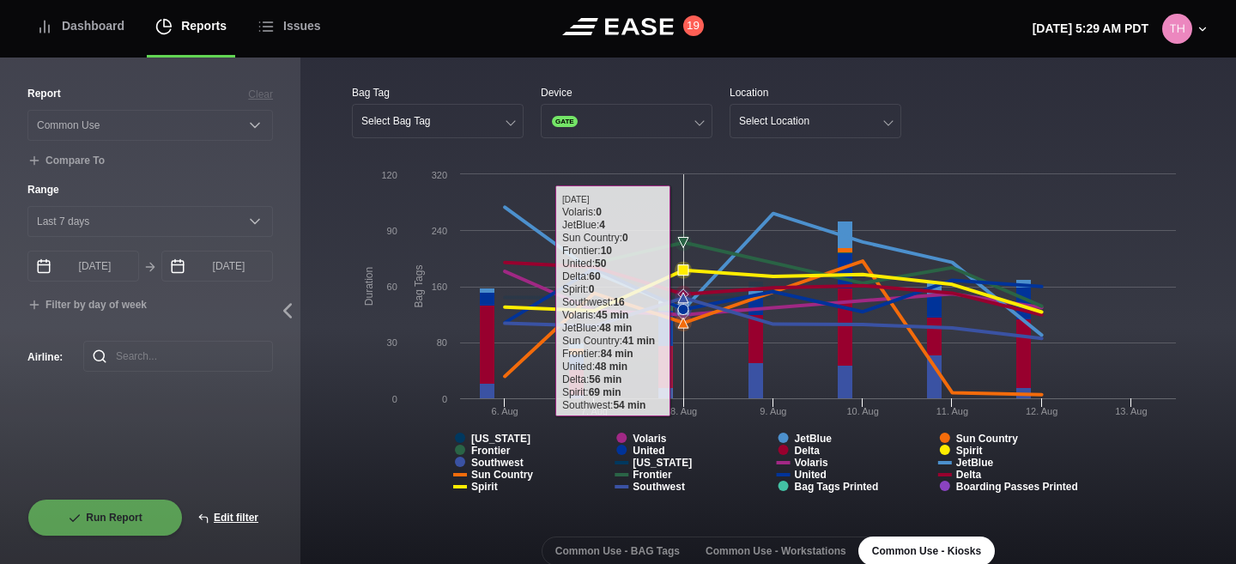
scroll to position [336, 0]
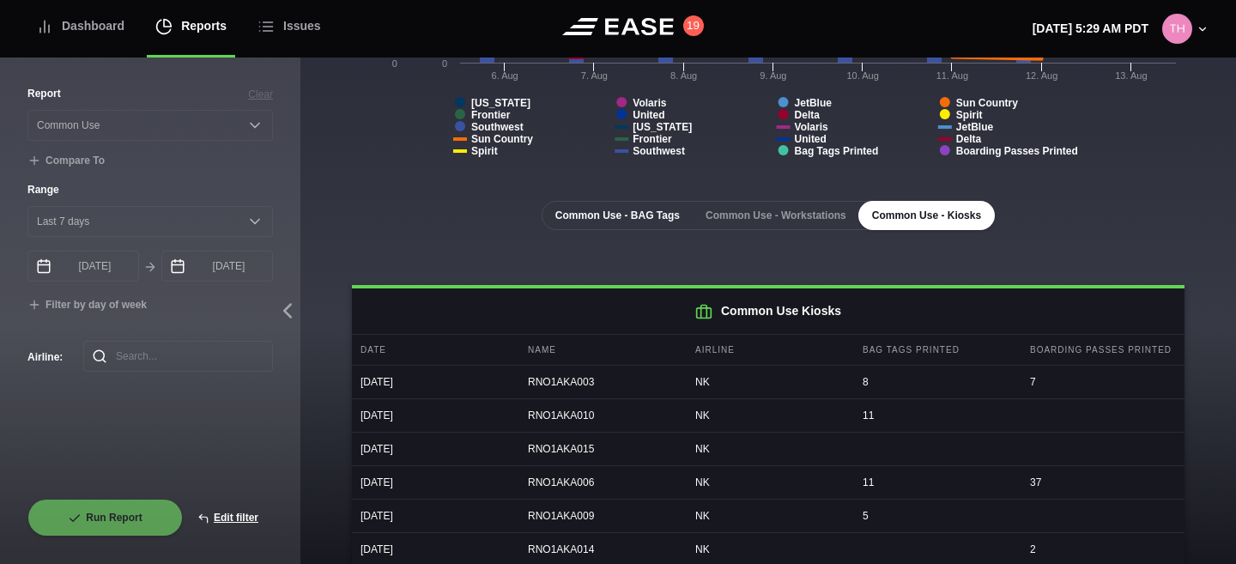
click at [596, 226] on button "Common Use - BAG Tags" at bounding box center [618, 215] width 152 height 29
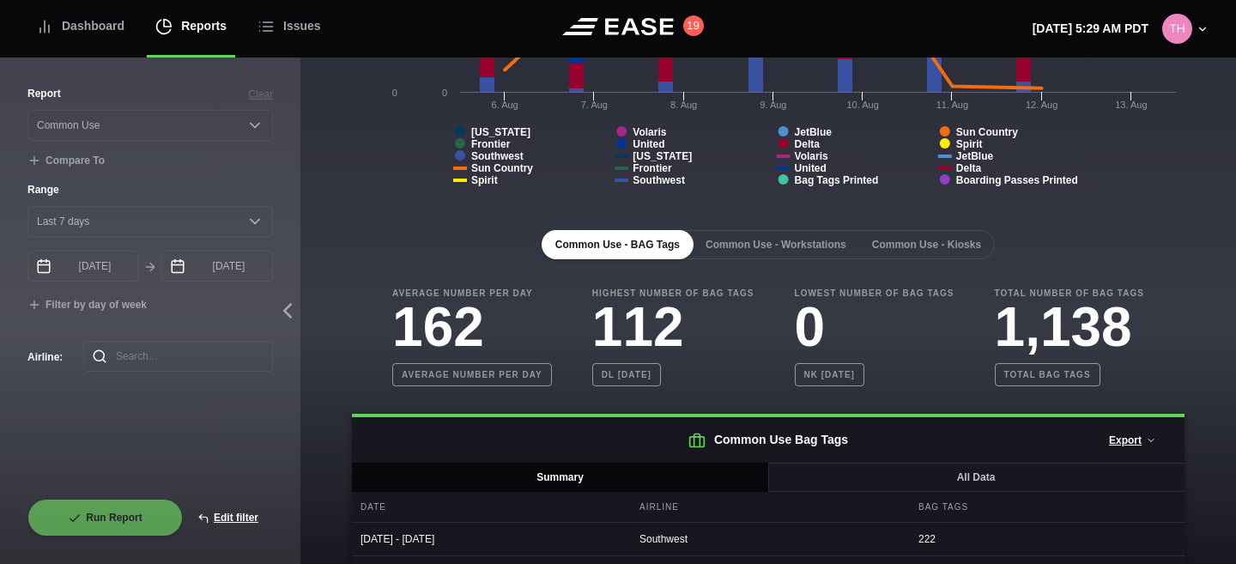
scroll to position [305, 0]
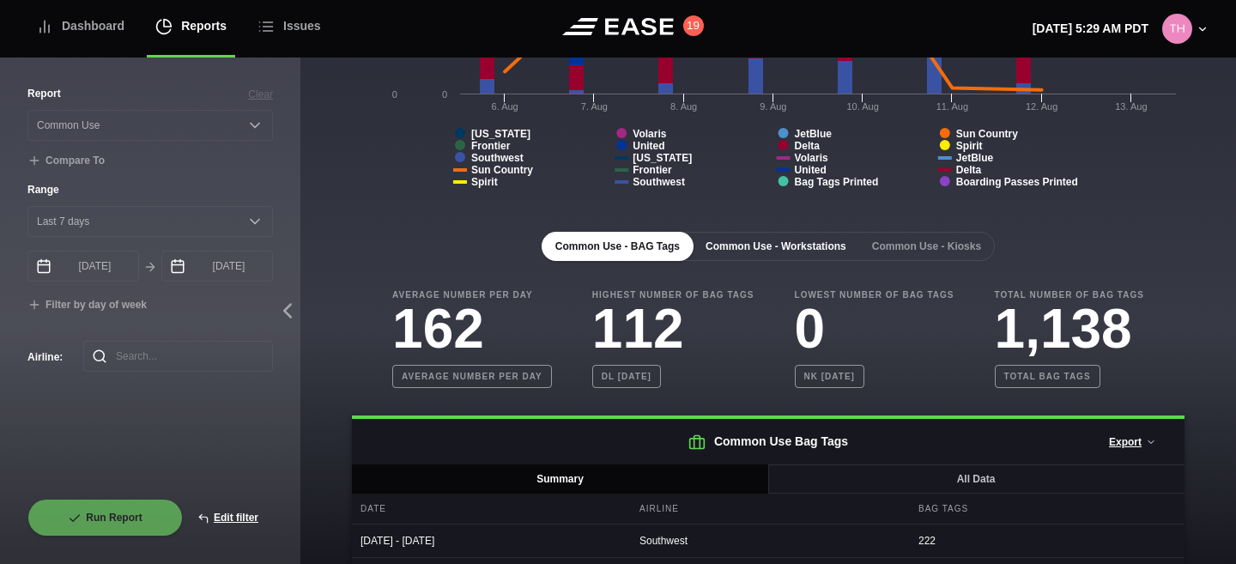
click at [754, 245] on button "Common Use - Workstations" at bounding box center [776, 246] width 168 height 29
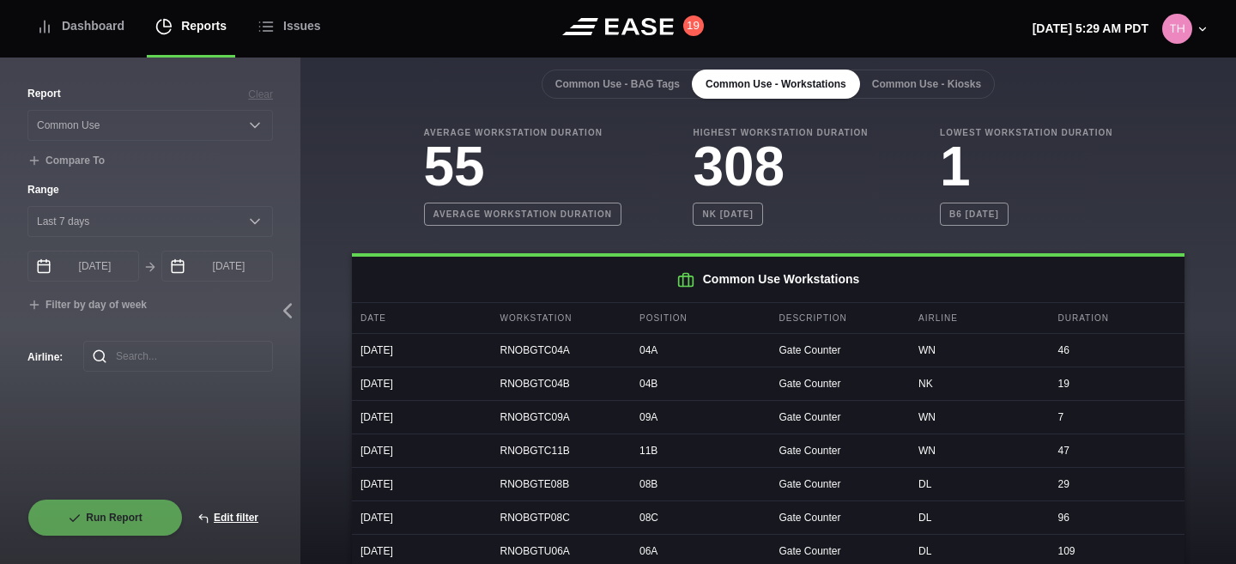
scroll to position [433, 0]
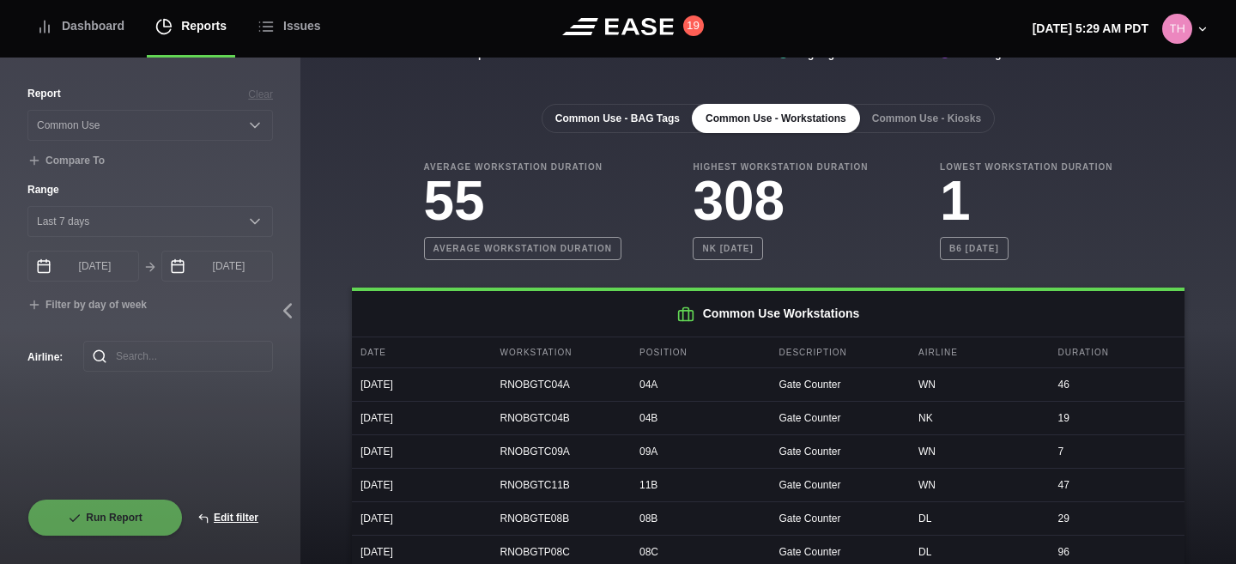
click at [649, 123] on button "Common Use - BAG Tags" at bounding box center [618, 118] width 152 height 29
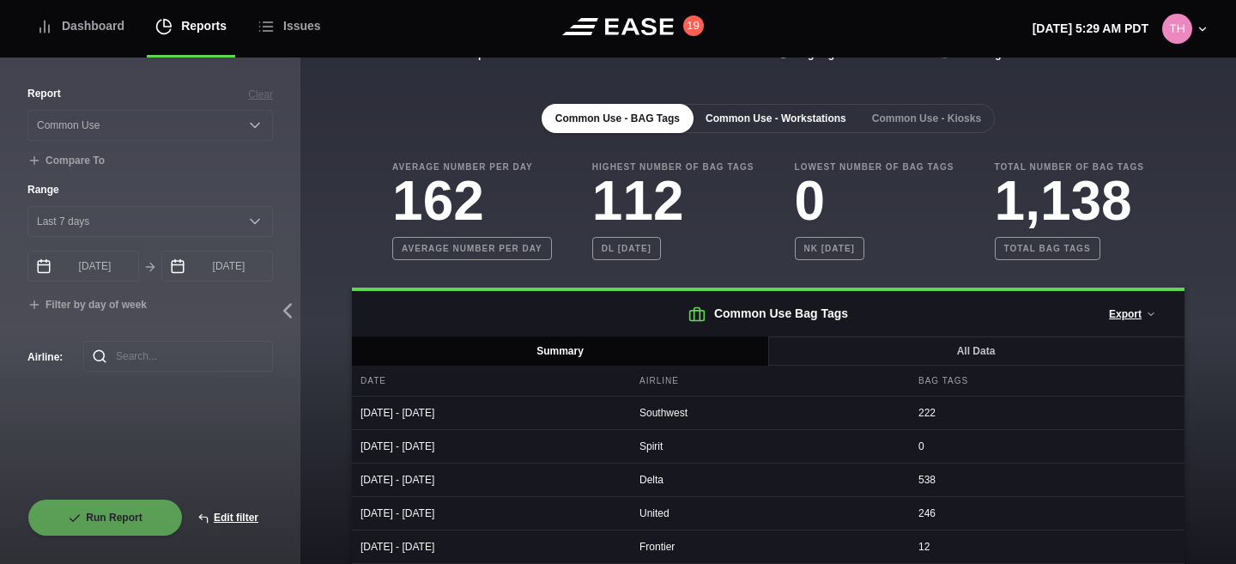
click at [712, 120] on button "Common Use - Workstations" at bounding box center [776, 118] width 168 height 29
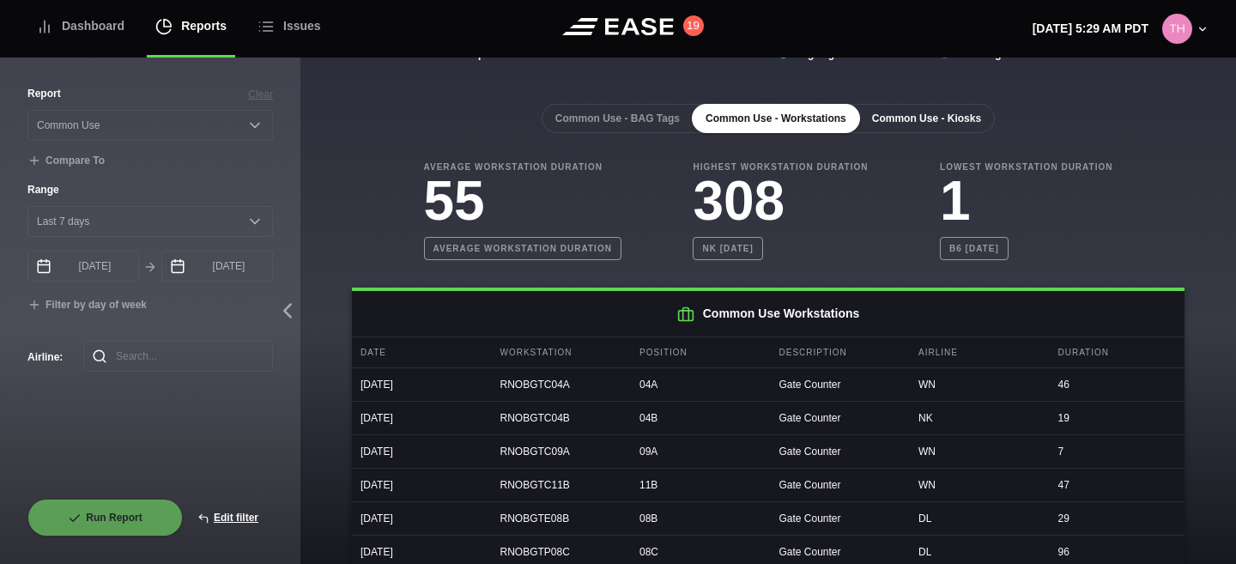
click at [938, 127] on button "Common Use - Kiosks" at bounding box center [926, 118] width 136 height 29
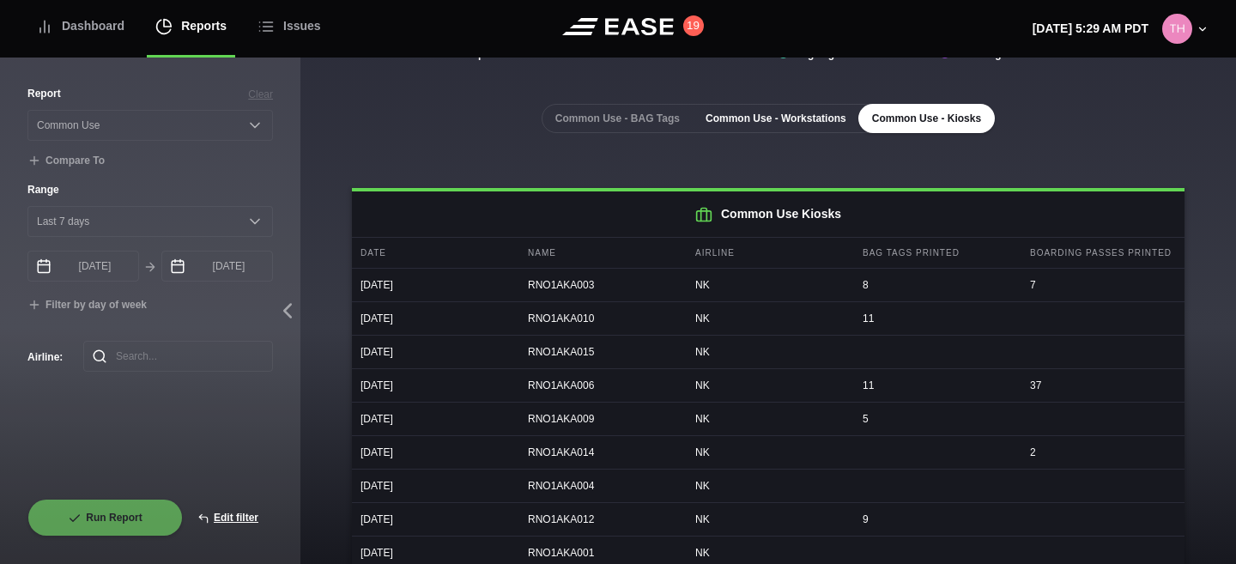
click at [777, 107] on button "Common Use - Workstations" at bounding box center [776, 118] width 168 height 29
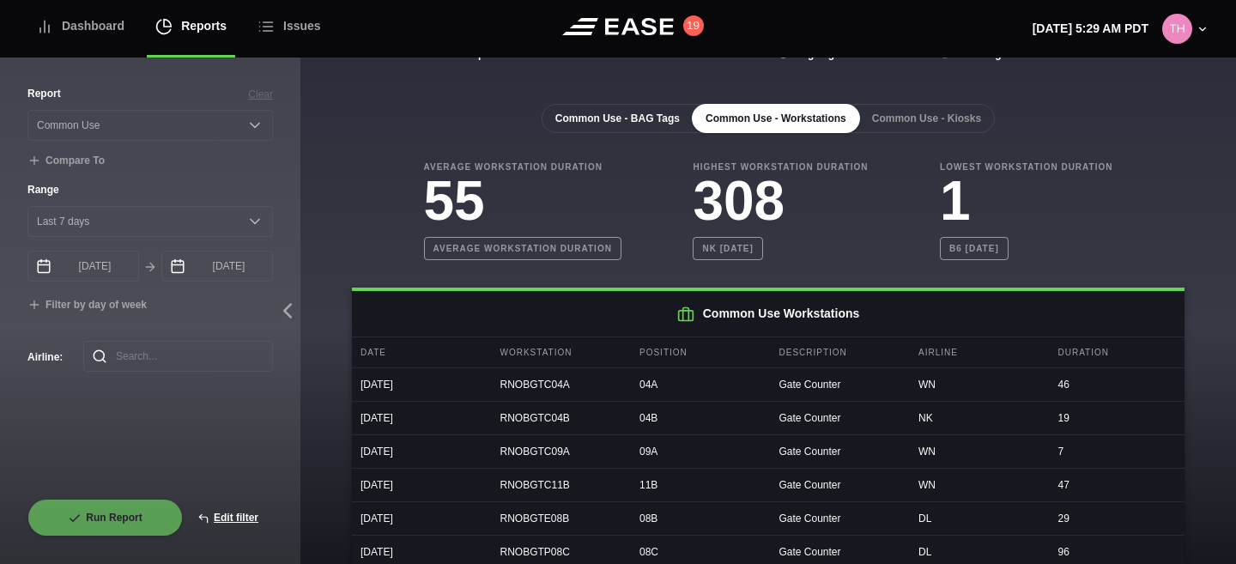
click at [652, 119] on button "Common Use - BAG Tags" at bounding box center [618, 118] width 152 height 29
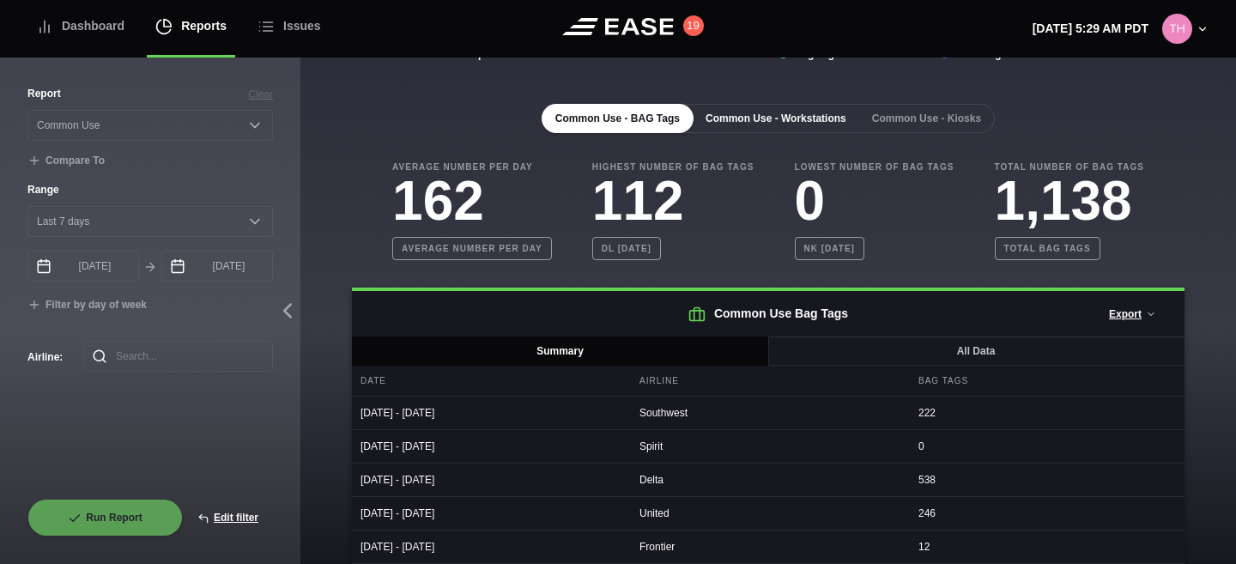
click at [754, 118] on button "Common Use - Workstations" at bounding box center [776, 118] width 168 height 29
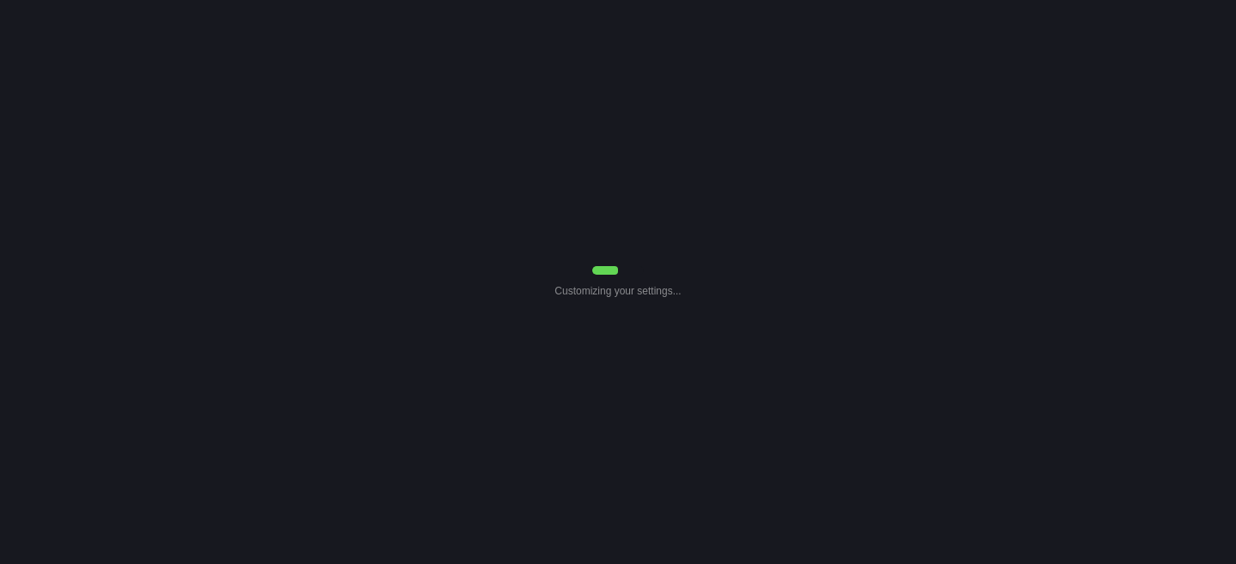
select select "Common Use"
select select "7"
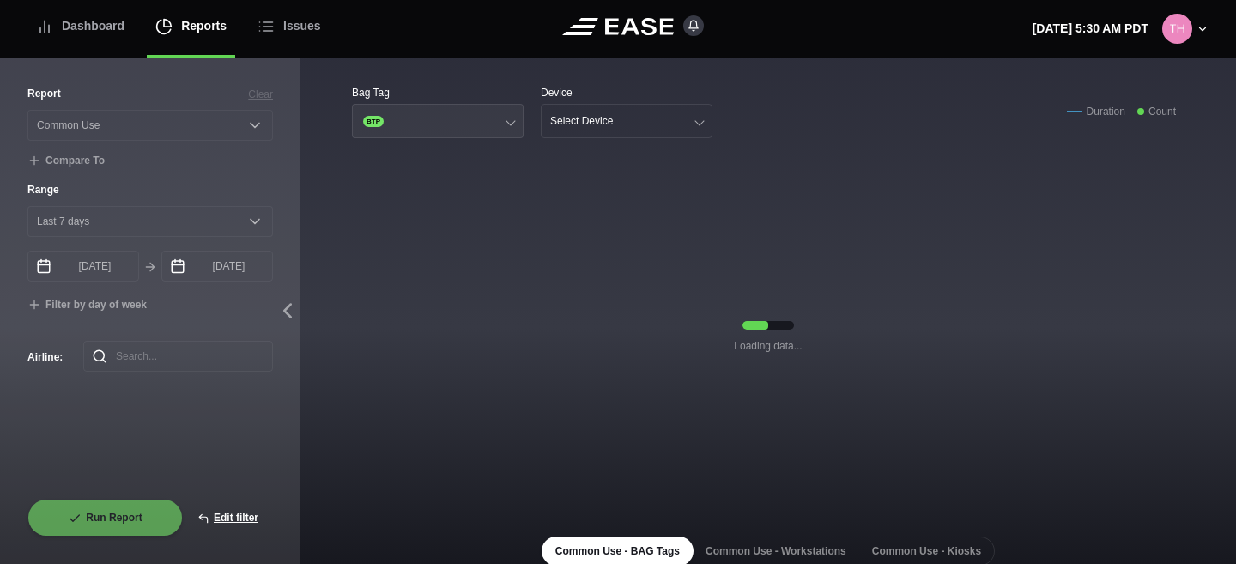
click at [507, 130] on button "BTP" at bounding box center [438, 121] width 172 height 34
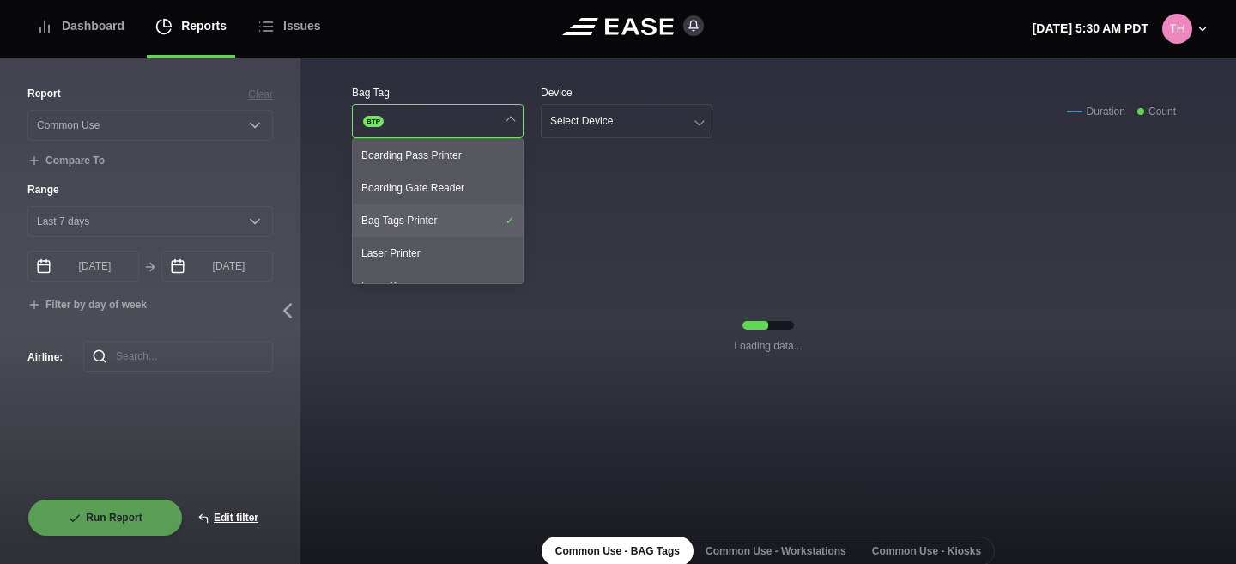
click at [464, 217] on div "Bag Tags Printer" at bounding box center [438, 220] width 170 height 33
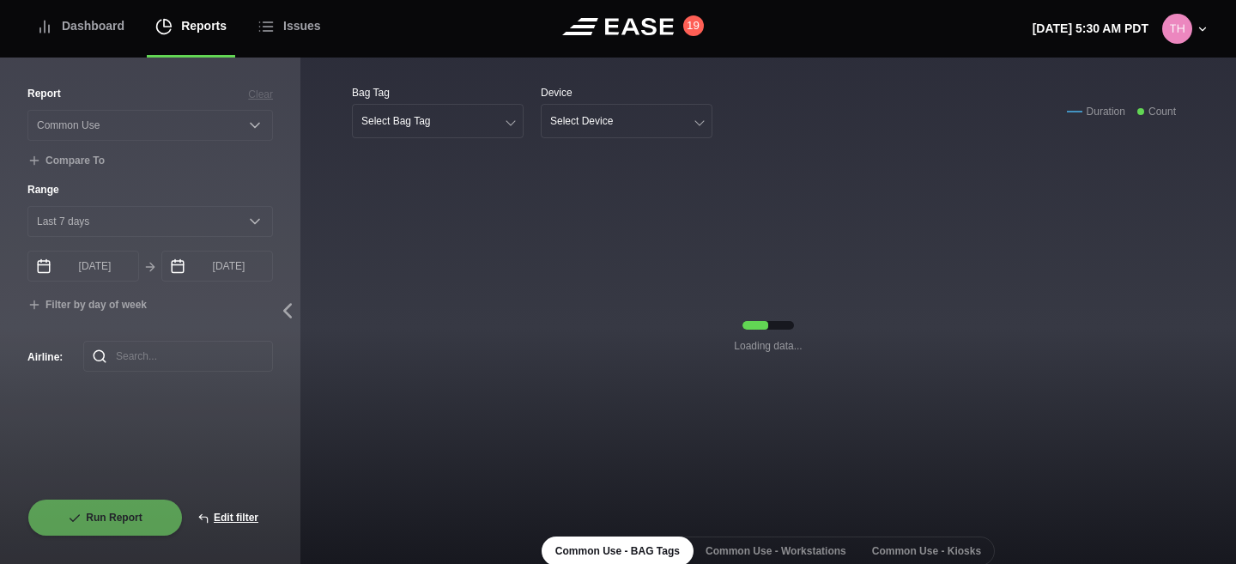
click at [780, 94] on div "Bag Tag Select Bag Tag Device Select Device Duration Count" at bounding box center [768, 111] width 833 height 53
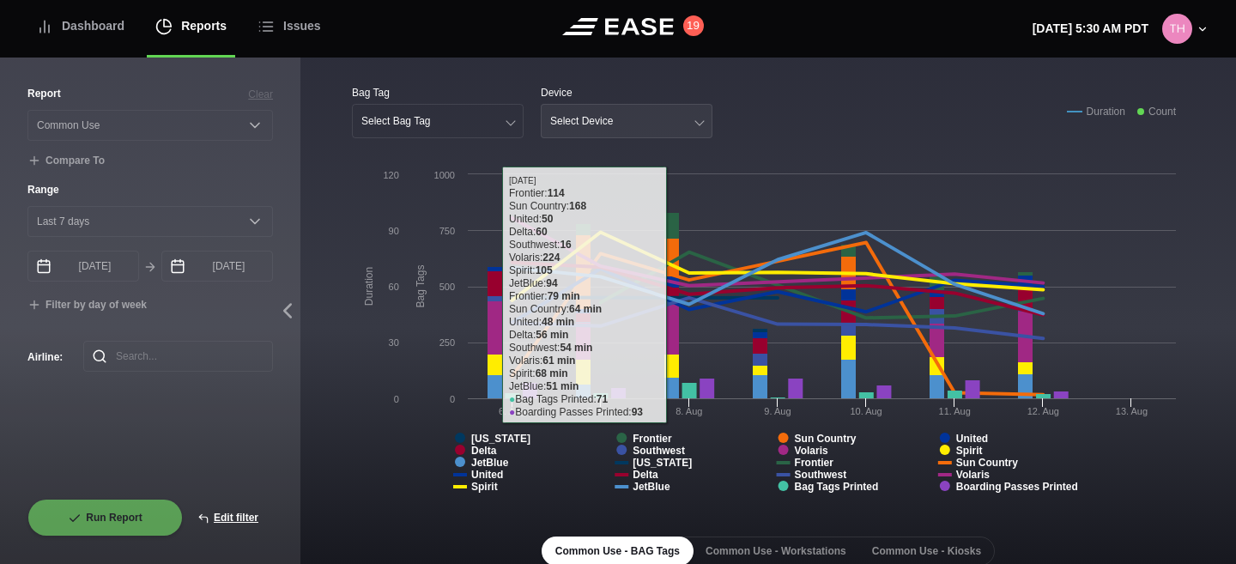
click at [664, 124] on button "Select Device" at bounding box center [627, 121] width 172 height 34
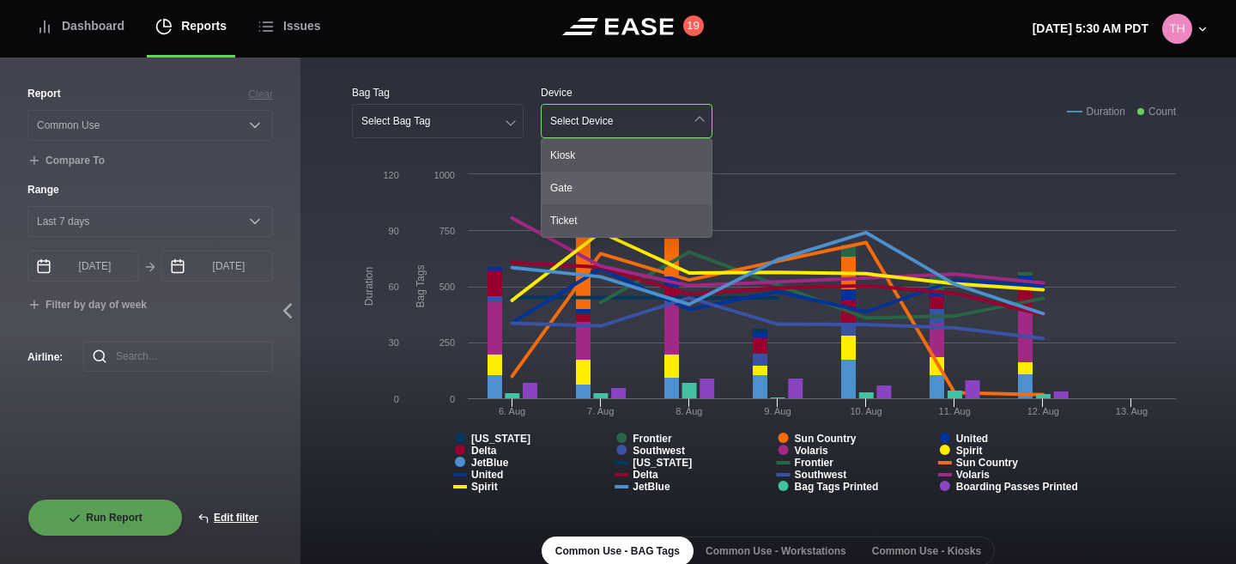
click at [621, 174] on div "Gate" at bounding box center [627, 188] width 170 height 33
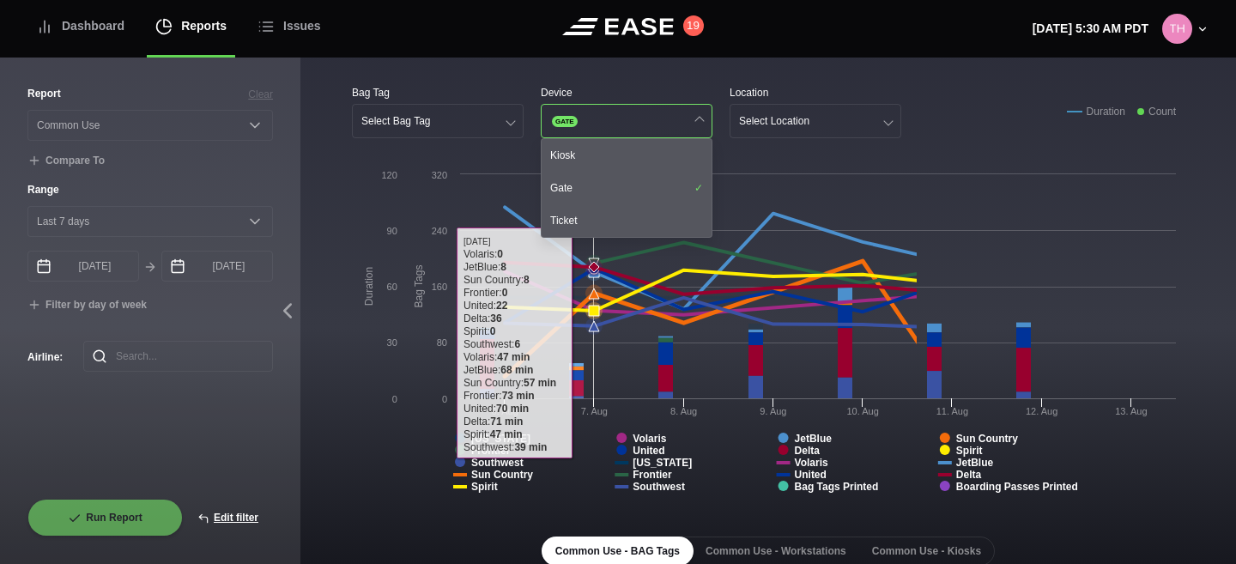
scroll to position [334, 0]
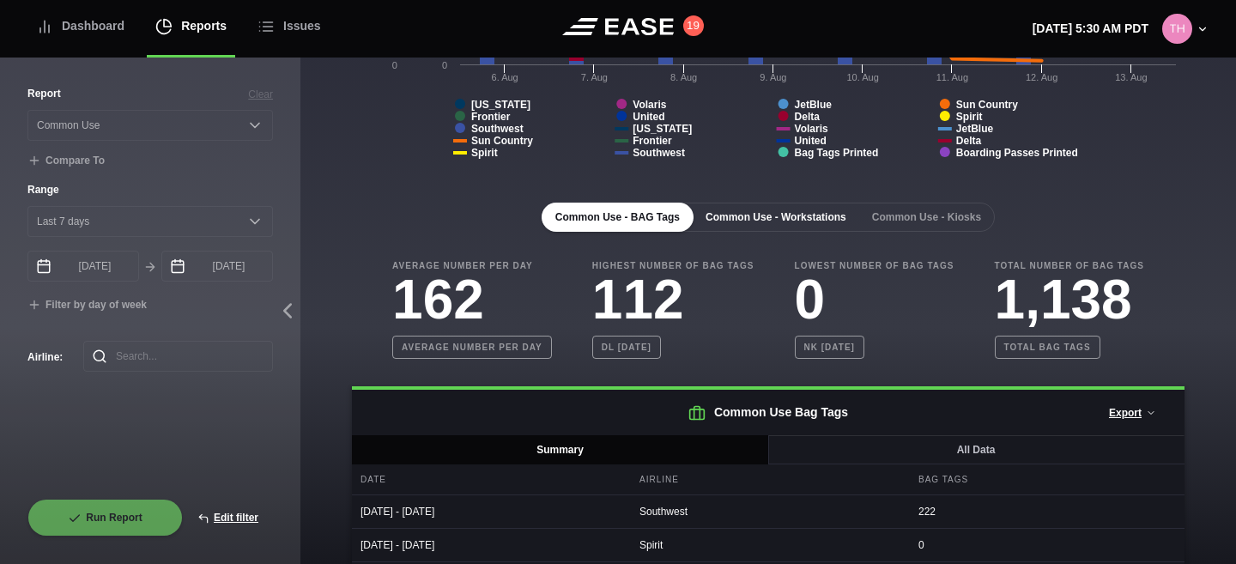
click at [783, 215] on button "Common Use - Workstations" at bounding box center [776, 217] width 168 height 29
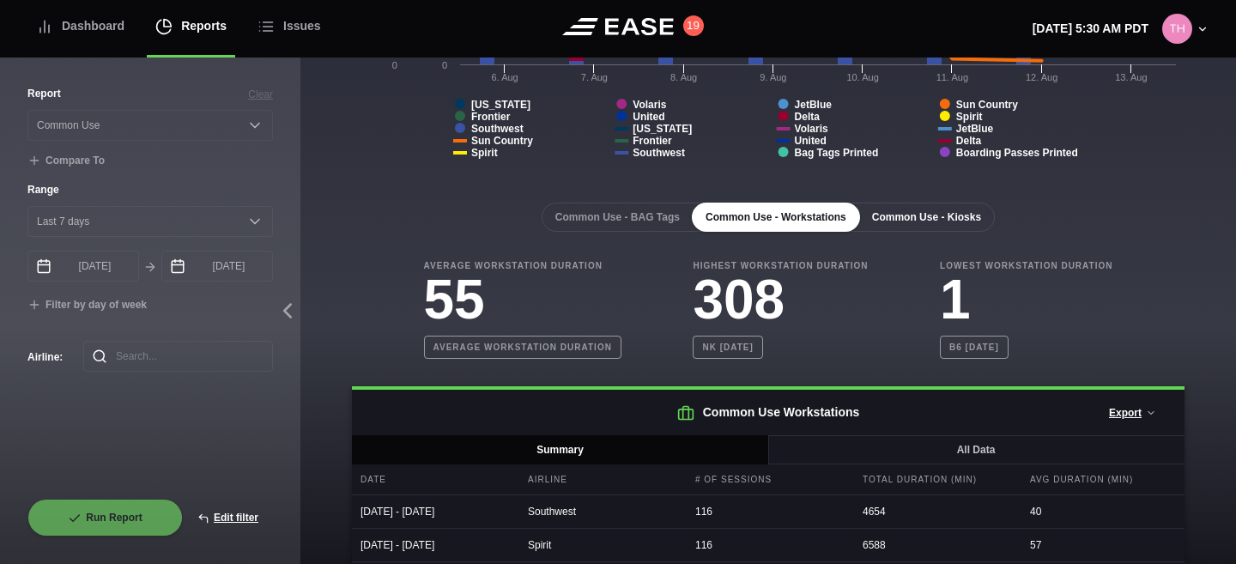
click at [928, 209] on button "Common Use - Kiosks" at bounding box center [926, 217] width 136 height 29
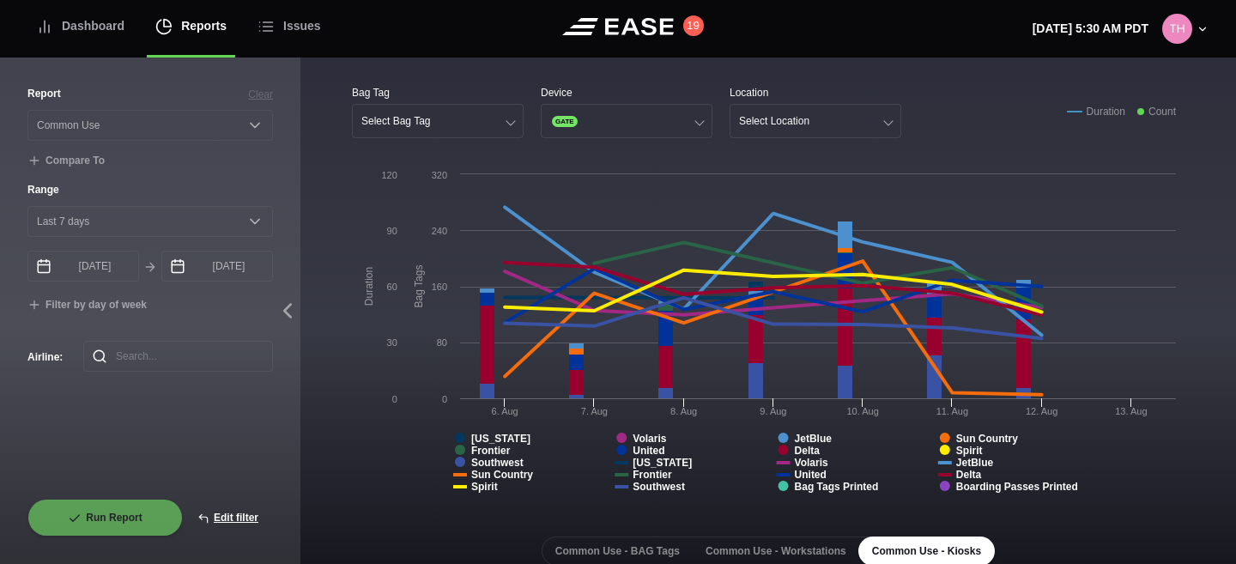
scroll to position [70, 0]
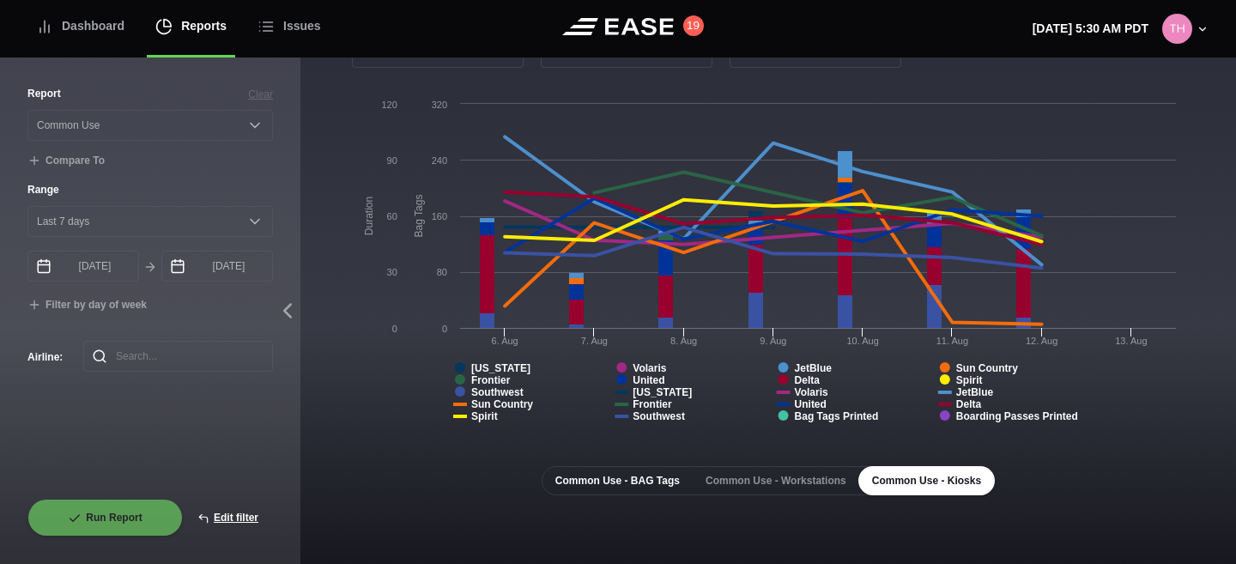
click at [573, 486] on button "Common Use - BAG Tags" at bounding box center [618, 480] width 152 height 29
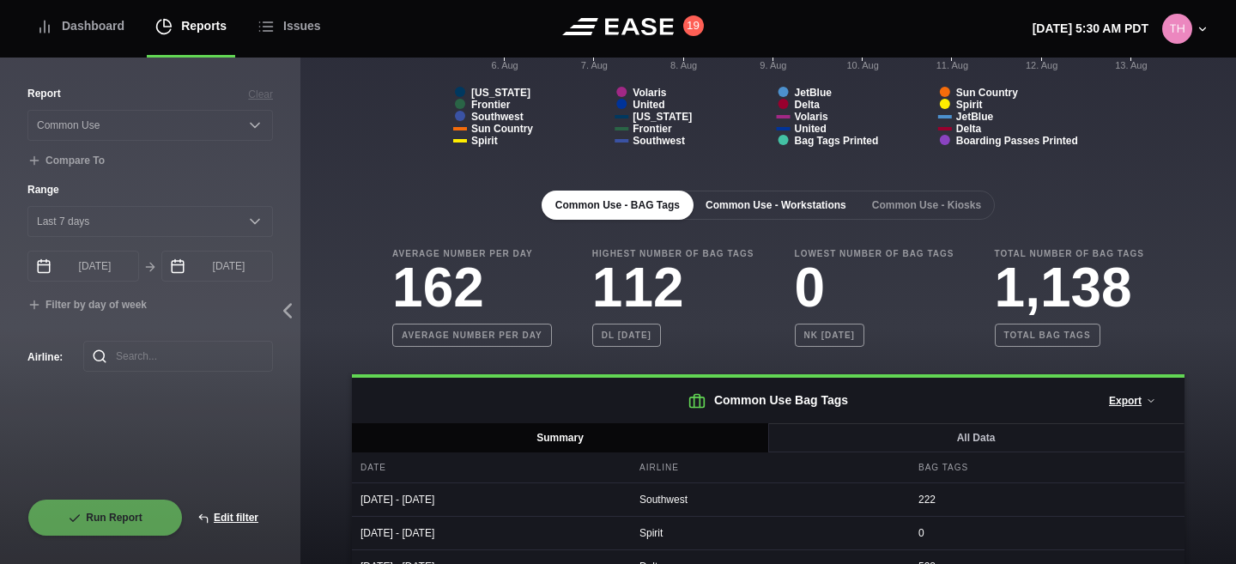
click at [766, 201] on button "Common Use - Workstations" at bounding box center [776, 205] width 168 height 29
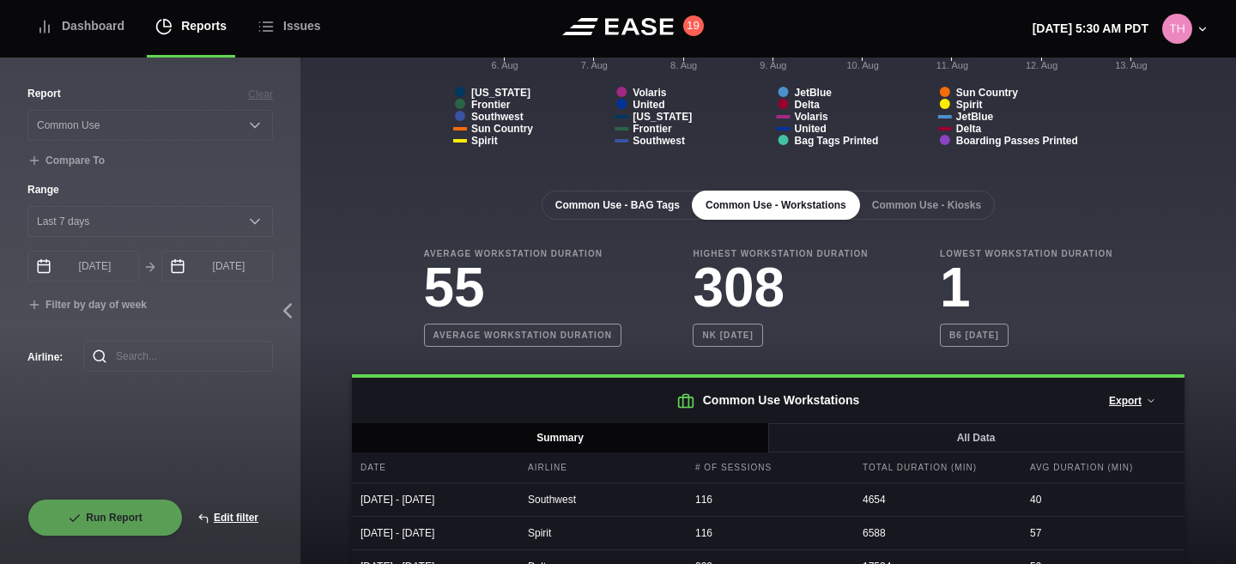
click at [658, 211] on button "Common Use - BAG Tags" at bounding box center [618, 205] width 152 height 29
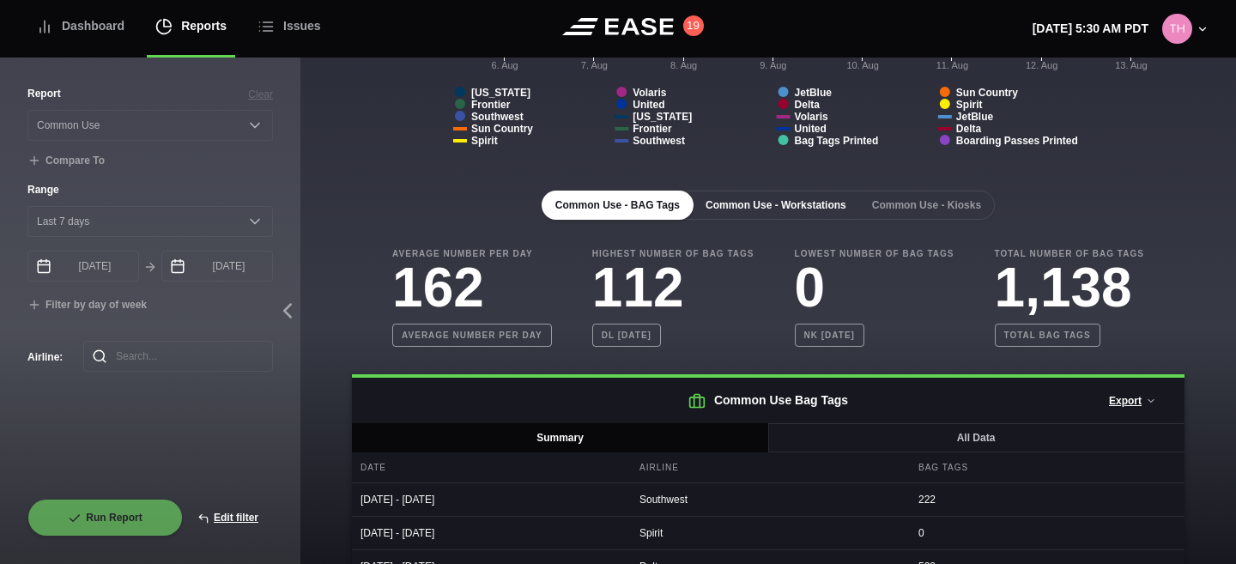
click at [756, 206] on button "Common Use - Workstations" at bounding box center [776, 205] width 168 height 29
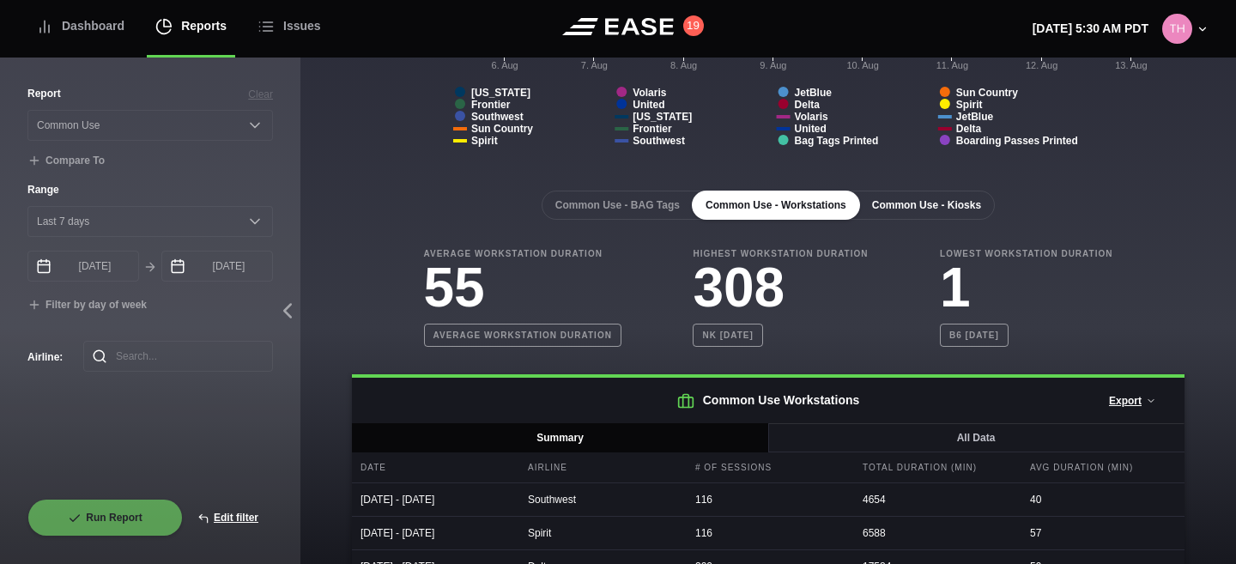
click at [909, 195] on button "Common Use - Kiosks" at bounding box center [926, 205] width 136 height 29
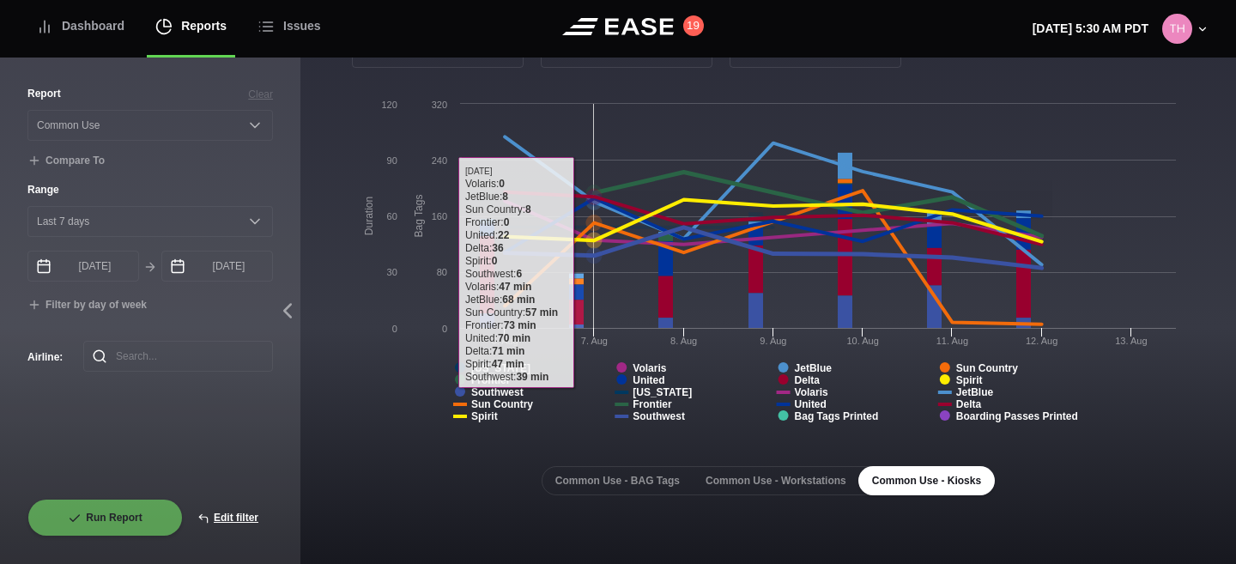
scroll to position [0, 0]
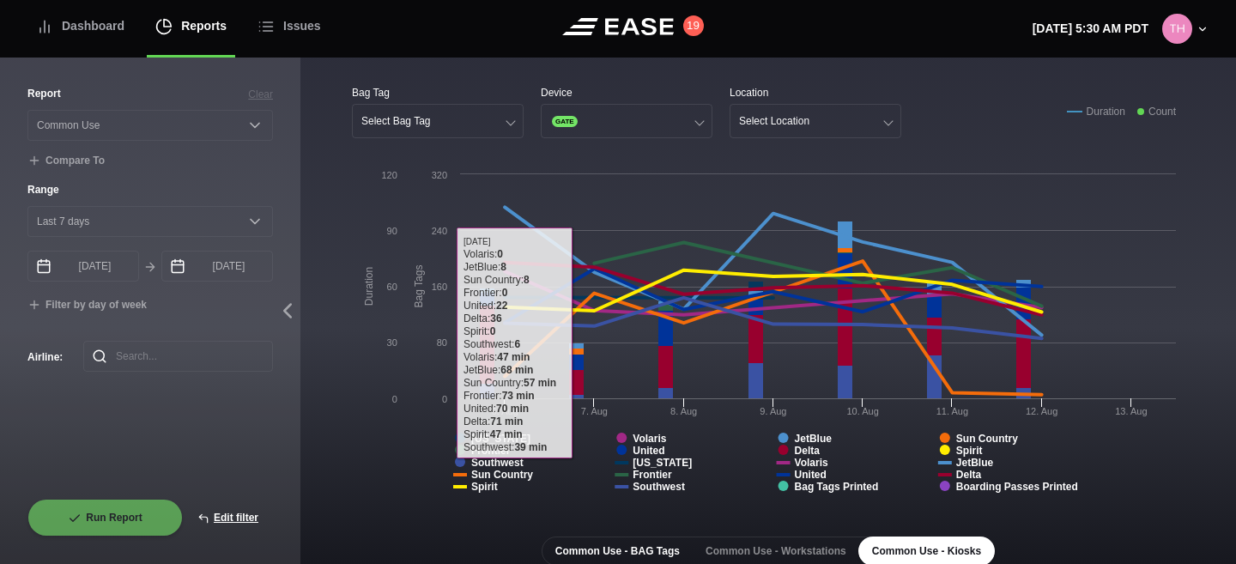
click at [618, 547] on button "Common Use - BAG Tags" at bounding box center [618, 550] width 152 height 29
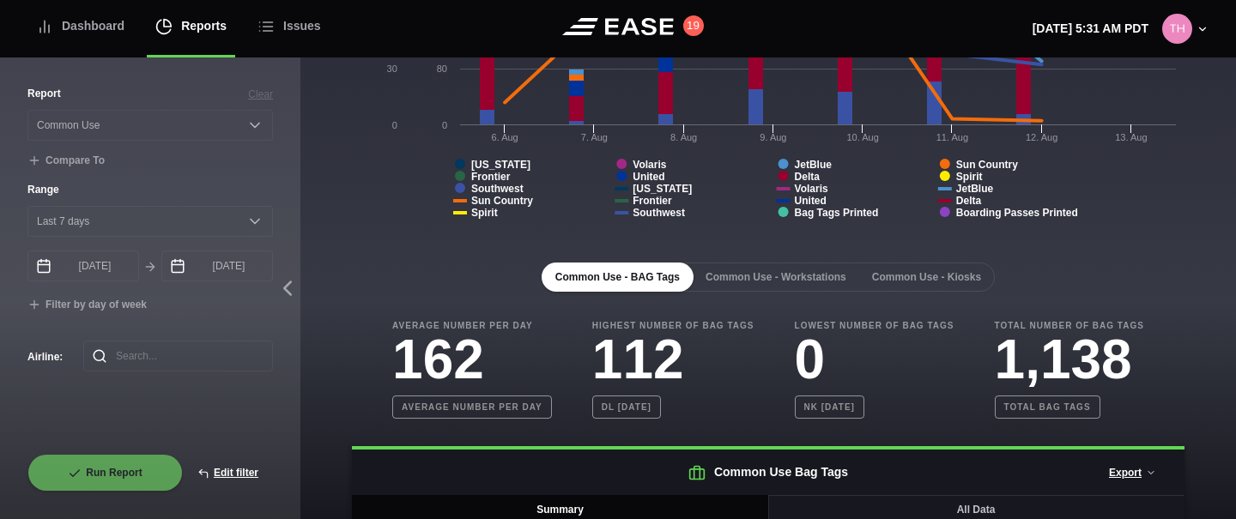
scroll to position [322, 0]
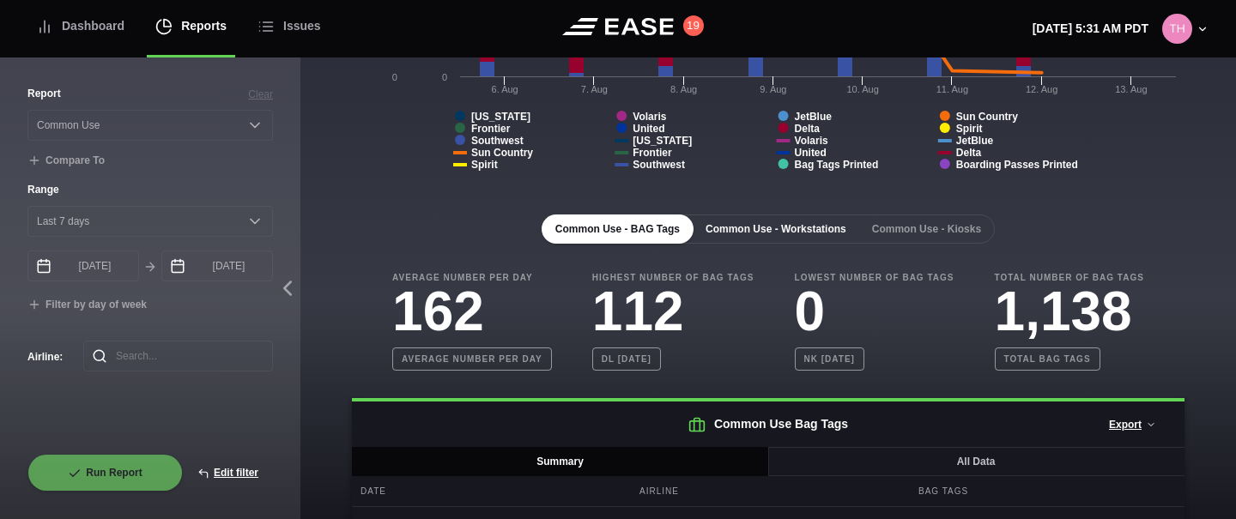
click at [779, 223] on button "Common Use - Workstations" at bounding box center [776, 229] width 168 height 29
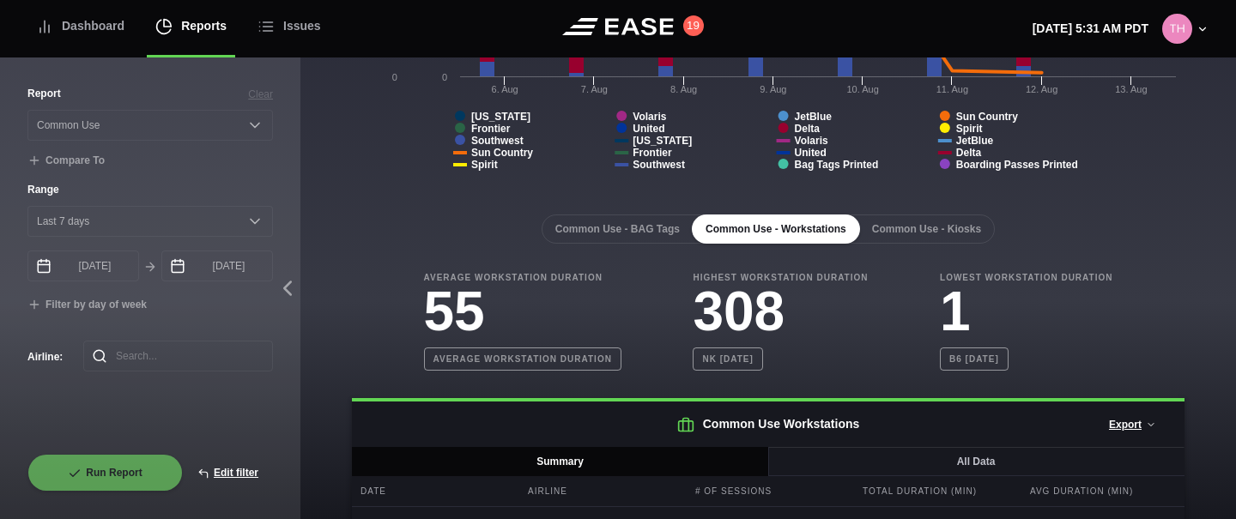
scroll to position [451, 0]
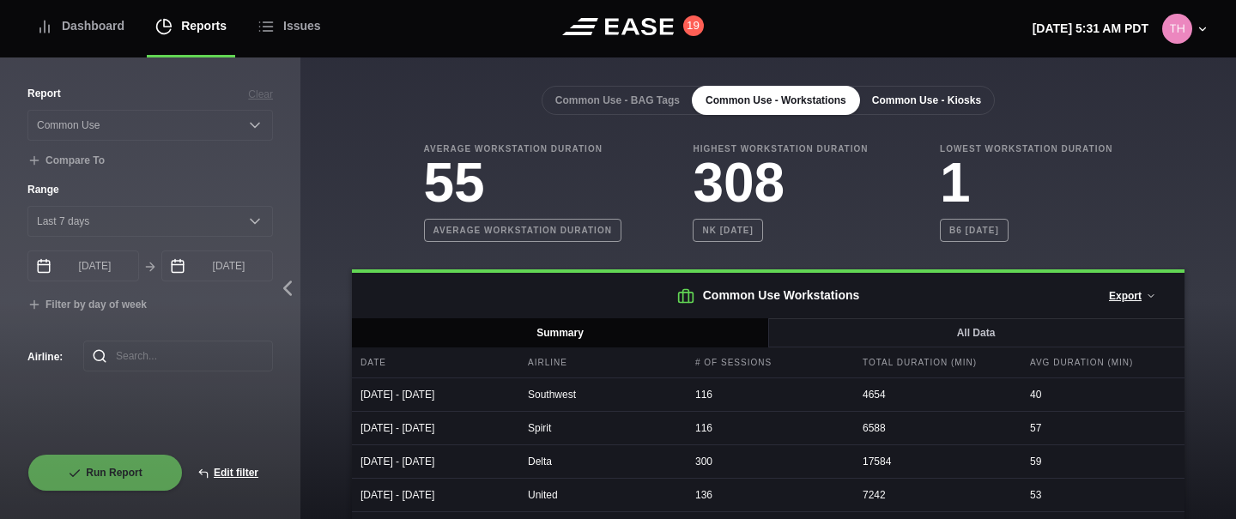
click at [969, 100] on button "Common Use - Kiosks" at bounding box center [926, 100] width 136 height 29
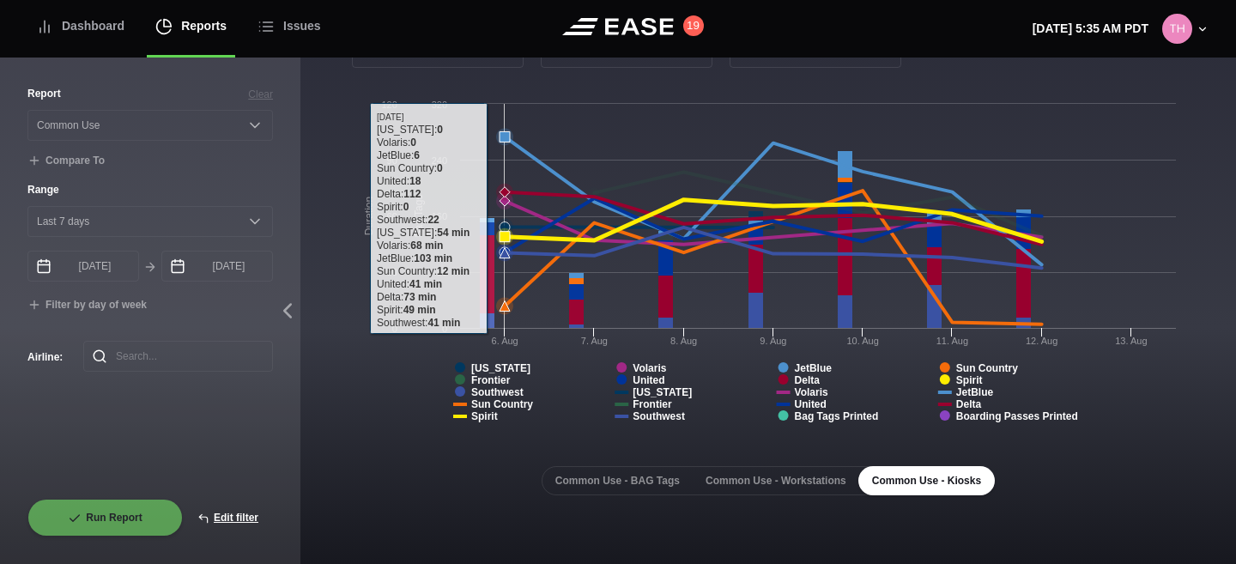
scroll to position [0, 0]
